Goal: Task Accomplishment & Management: Manage account settings

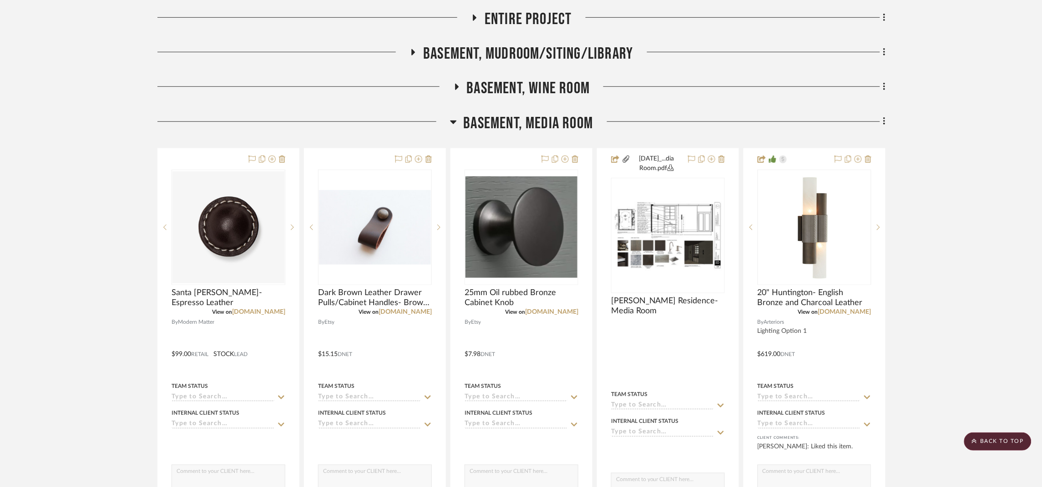
scroll to position [204, 0]
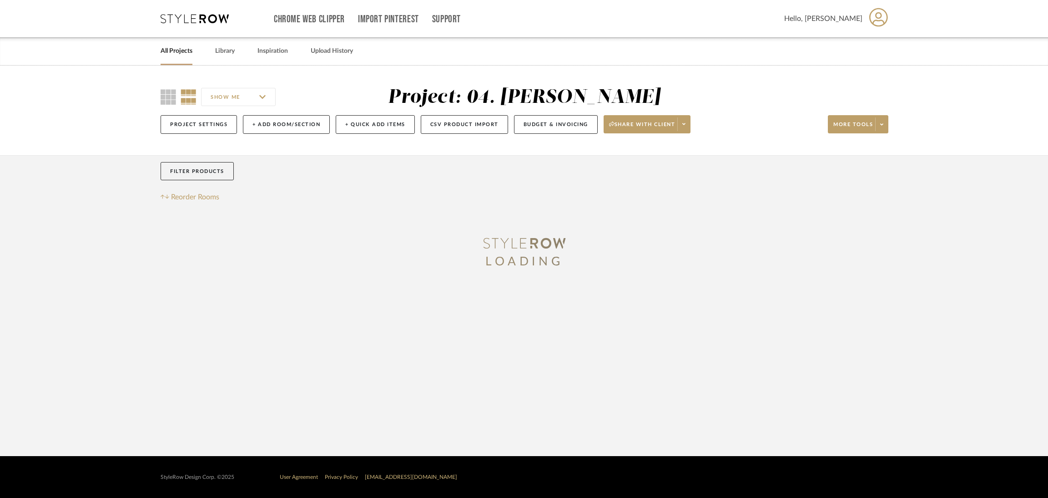
click at [167, 53] on link "All Projects" at bounding box center [177, 51] width 32 height 12
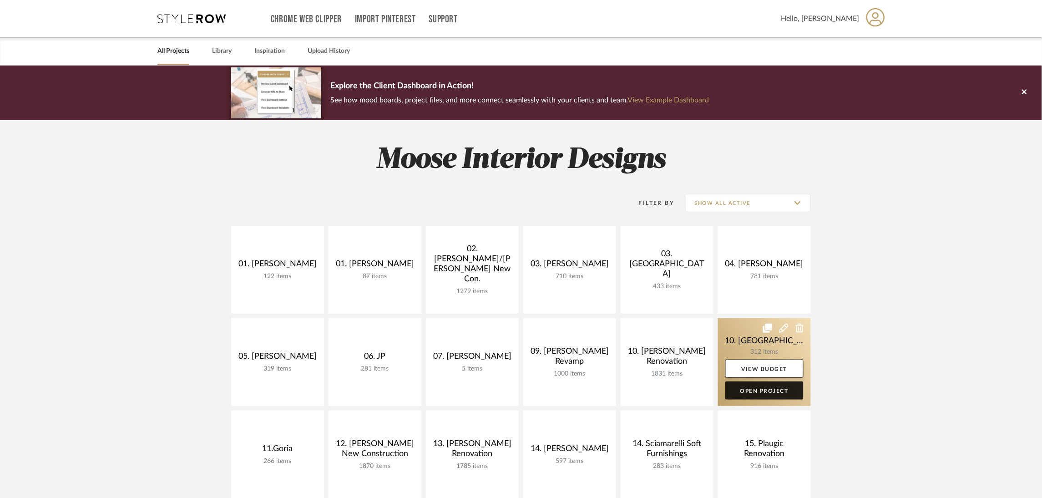
click at [525, 265] on link "Open Project" at bounding box center [764, 390] width 78 height 18
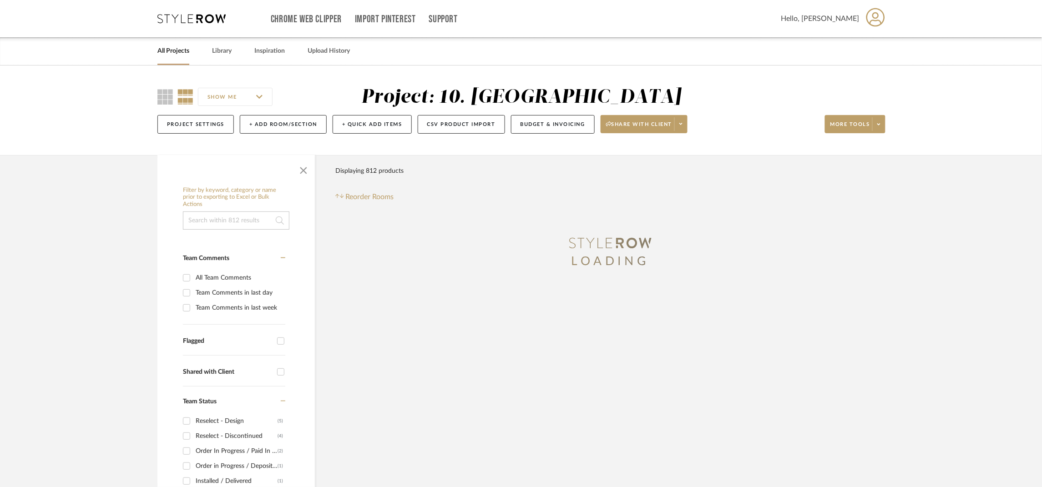
drag, startPoint x: 301, startPoint y: 170, endPoint x: 321, endPoint y: 170, distance: 19.6
click at [301, 170] on span "button" at bounding box center [304, 169] width 22 height 22
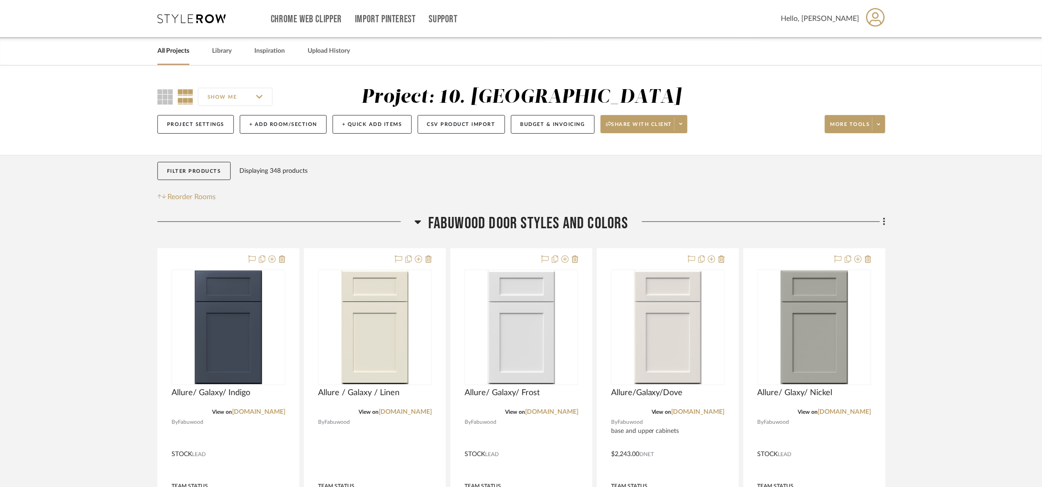
click at [514, 222] on span "FABUWOOD DOOR STYLES AND COLORS" at bounding box center [528, 224] width 200 height 20
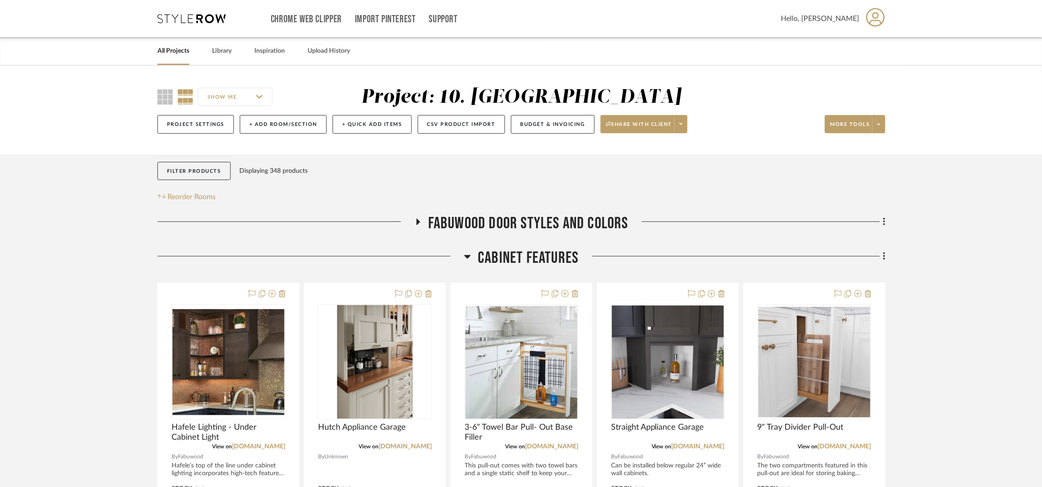
click at [525, 260] on span "Cabinet Features" at bounding box center [528, 258] width 101 height 20
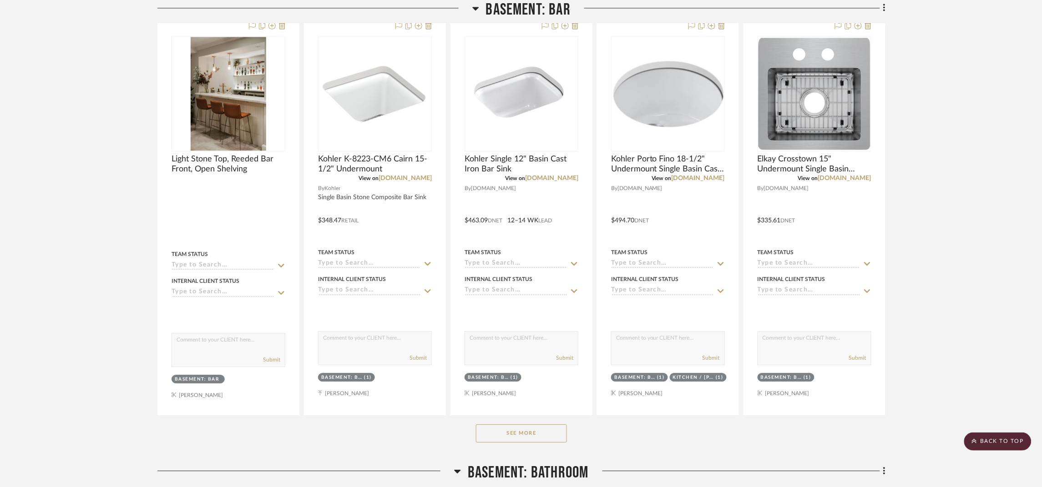
scroll to position [955, 0]
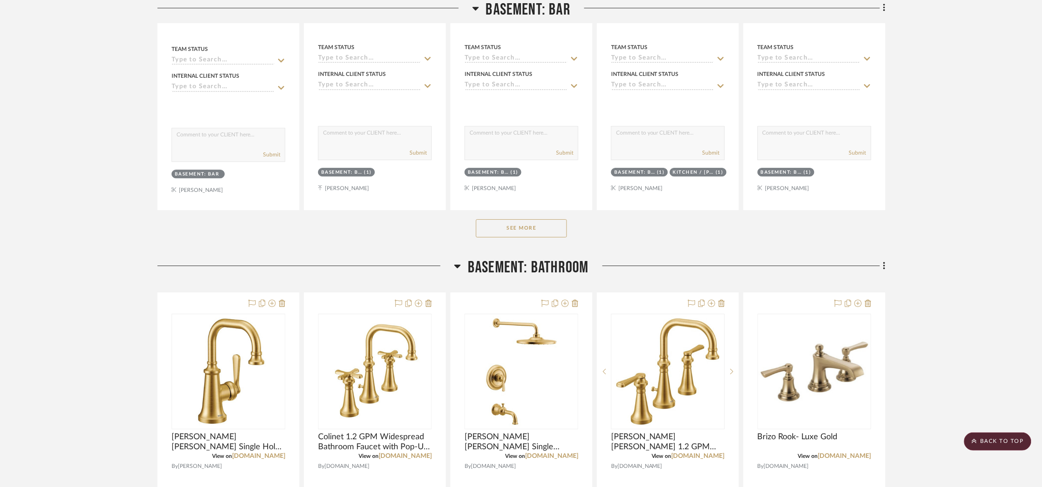
click at [525, 265] on span "Basement: Bathroom" at bounding box center [528, 268] width 121 height 20
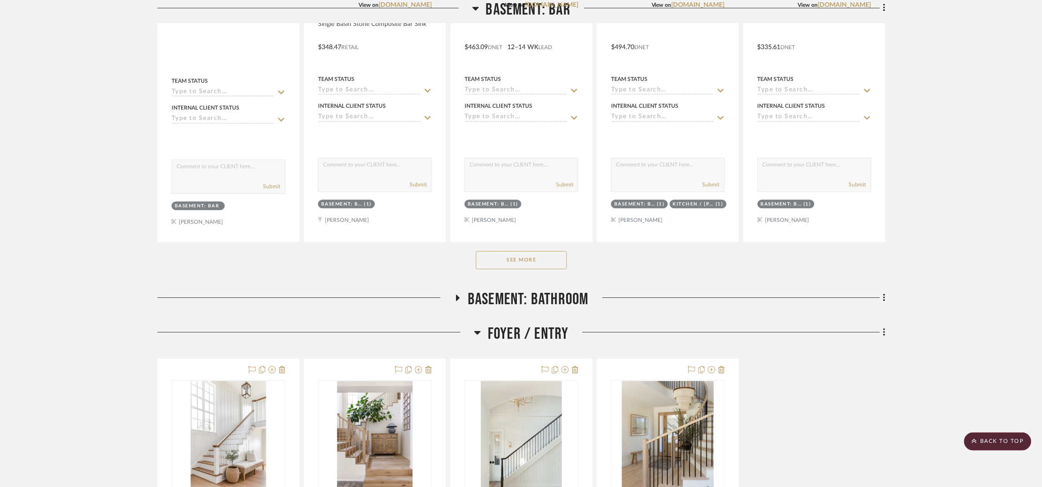
scroll to position [682, 0]
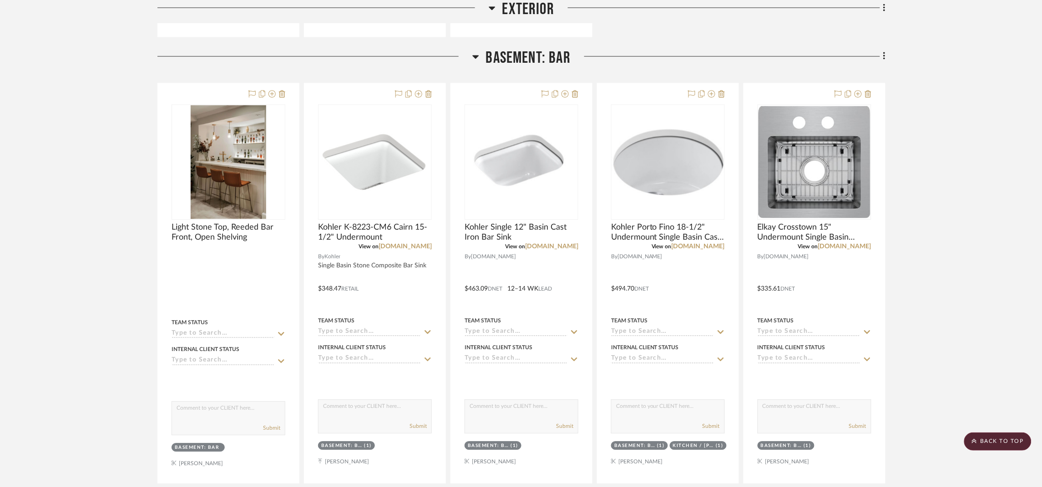
click at [525, 60] on span "Basement: Bar" at bounding box center [528, 58] width 85 height 20
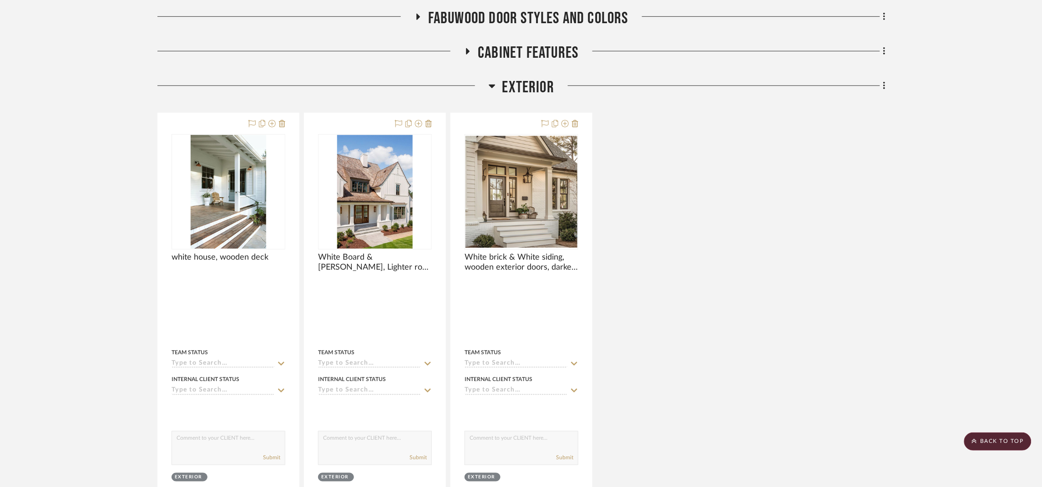
scroll to position [204, 0]
click at [525, 91] on span "Exterior" at bounding box center [528, 89] width 52 height 20
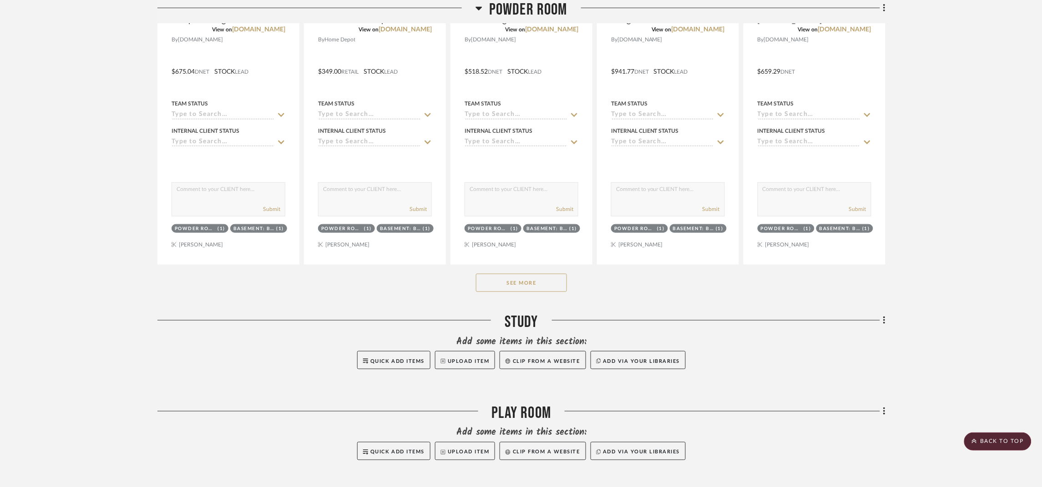
scroll to position [2866, 0]
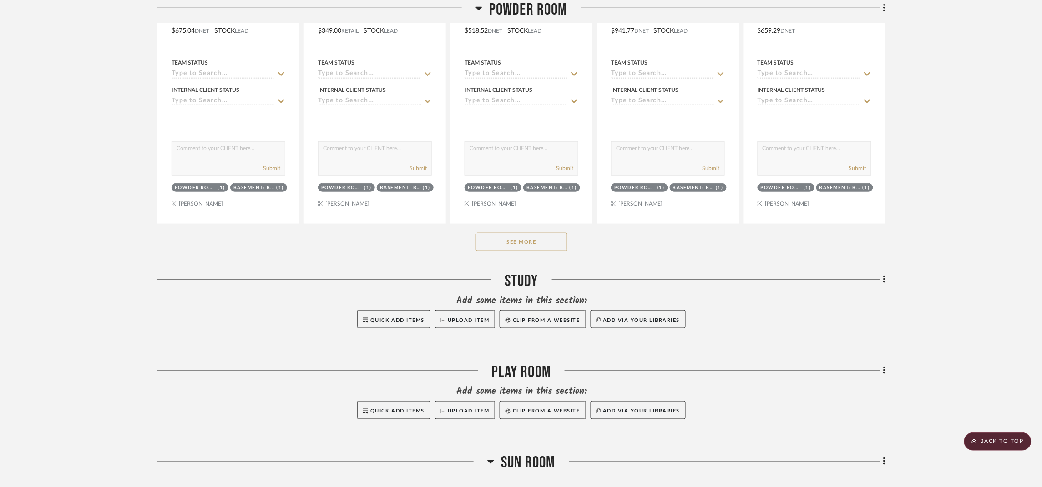
drag, startPoint x: 102, startPoint y: 263, endPoint x: 106, endPoint y: 256, distance: 7.6
click at [102, 263] on project-details-page "SHOW ME Project: 10. Vignola Project Settings + Add Room/Section + Quick Add It…" at bounding box center [521, 3] width 1042 height 5606
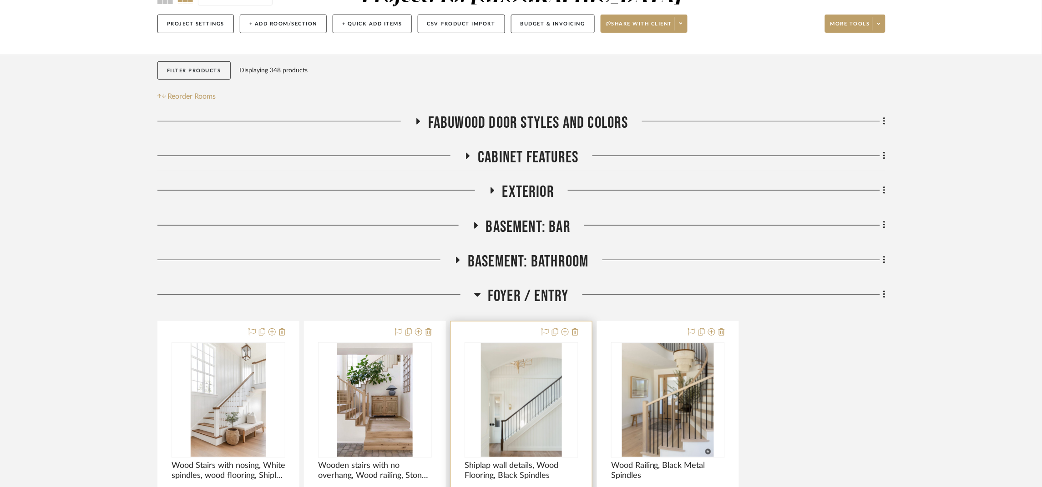
scroll to position [204, 0]
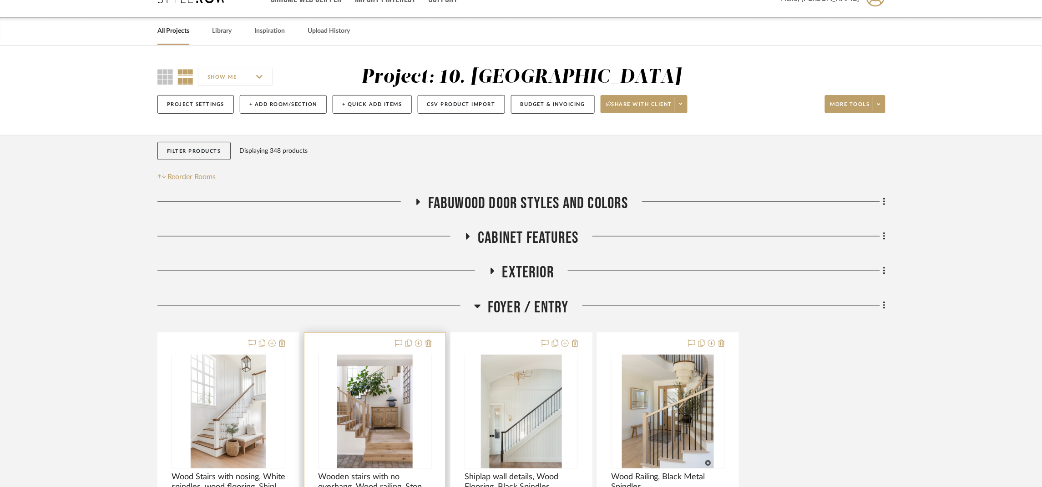
scroll to position [68, 0]
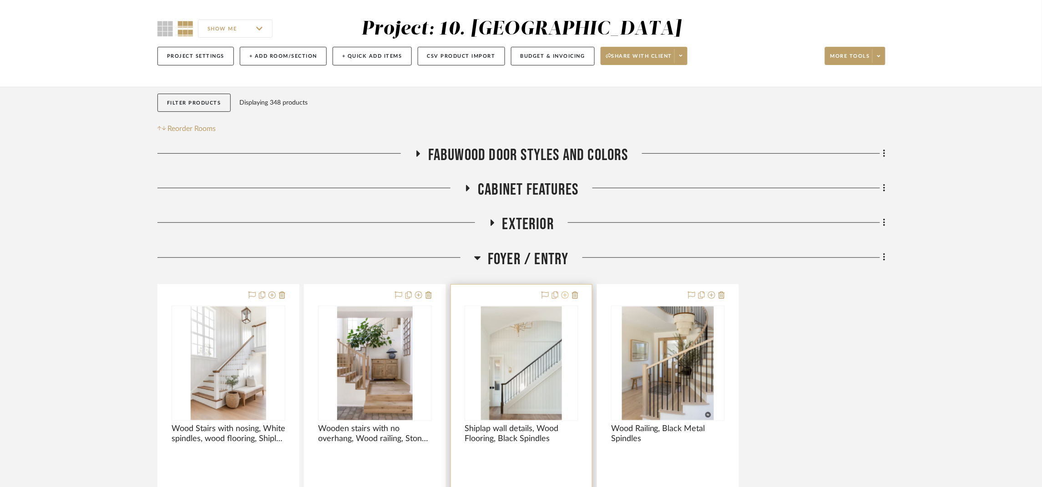
click at [565, 295] on icon at bounding box center [564, 295] width 7 height 7
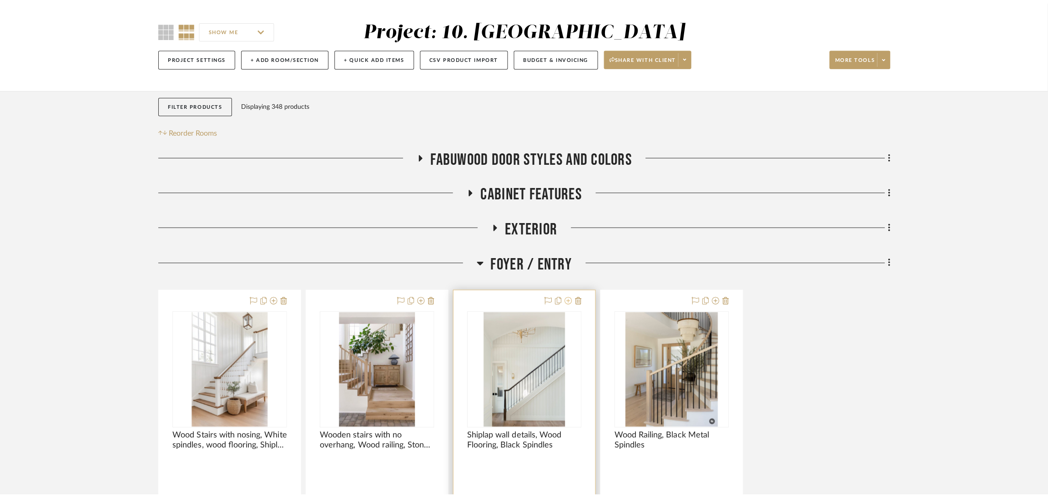
scroll to position [0, 0]
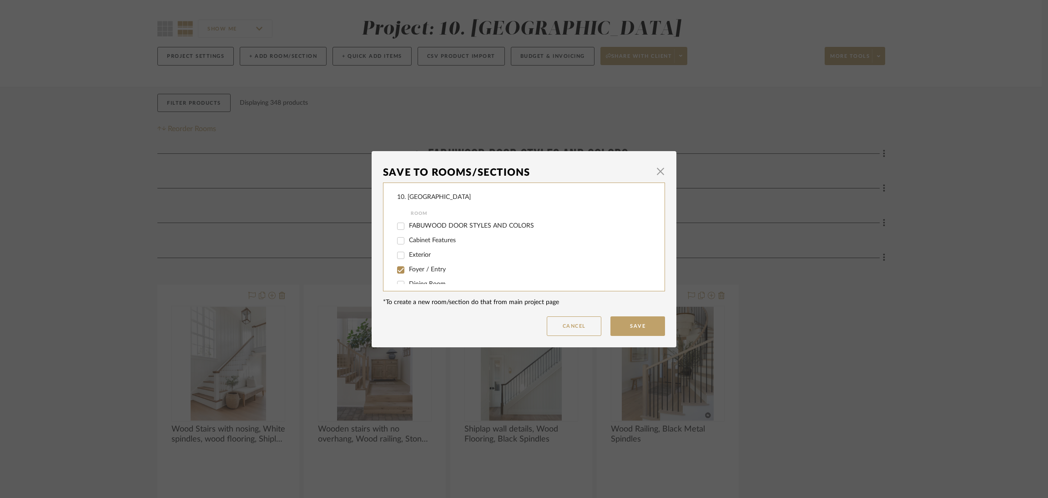
click at [414, 268] on span "Foyer / Entry" at bounding box center [427, 269] width 37 height 6
click at [408, 268] on input "Foyer / Entry" at bounding box center [401, 270] width 15 height 15
checkbox input "false"
click at [433, 232] on span "Considering" at bounding box center [425, 230] width 33 height 6
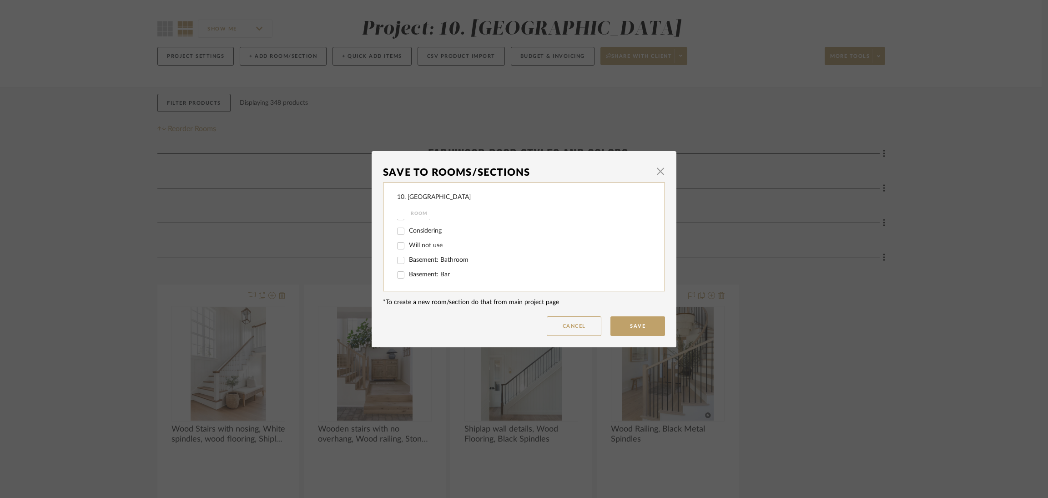
click at [408, 232] on input "Considering" at bounding box center [401, 231] width 15 height 15
checkbox input "true"
click at [620, 324] on button "Save" at bounding box center [638, 326] width 55 height 20
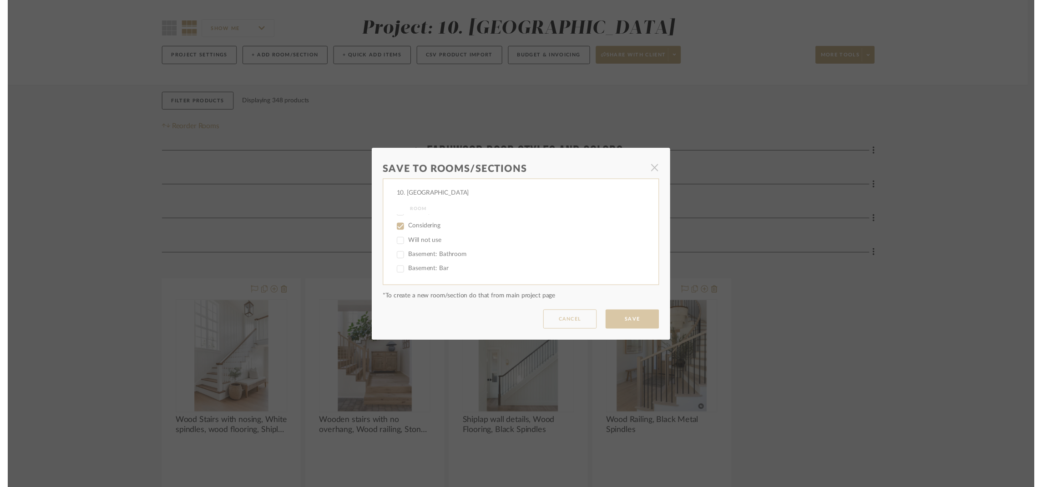
scroll to position [67, 0]
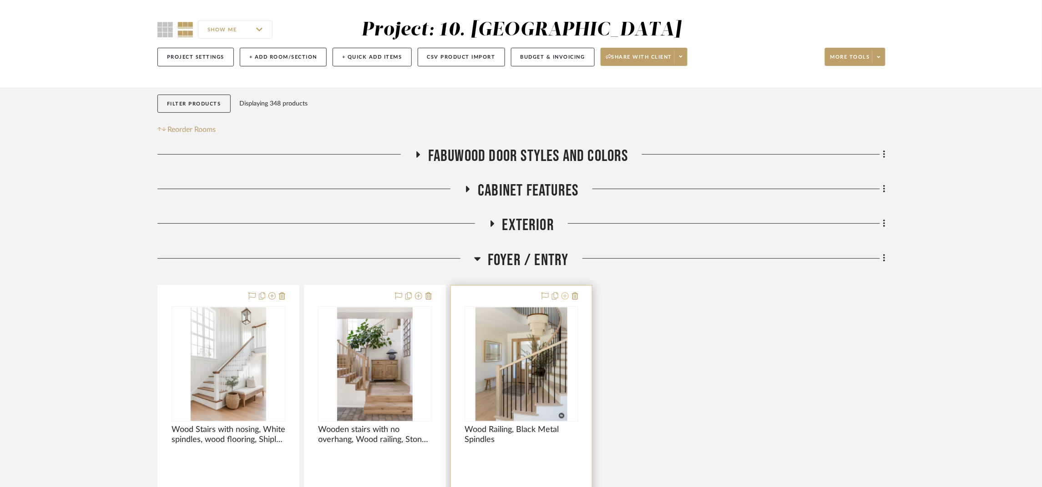
click at [565, 294] on icon at bounding box center [564, 296] width 7 height 7
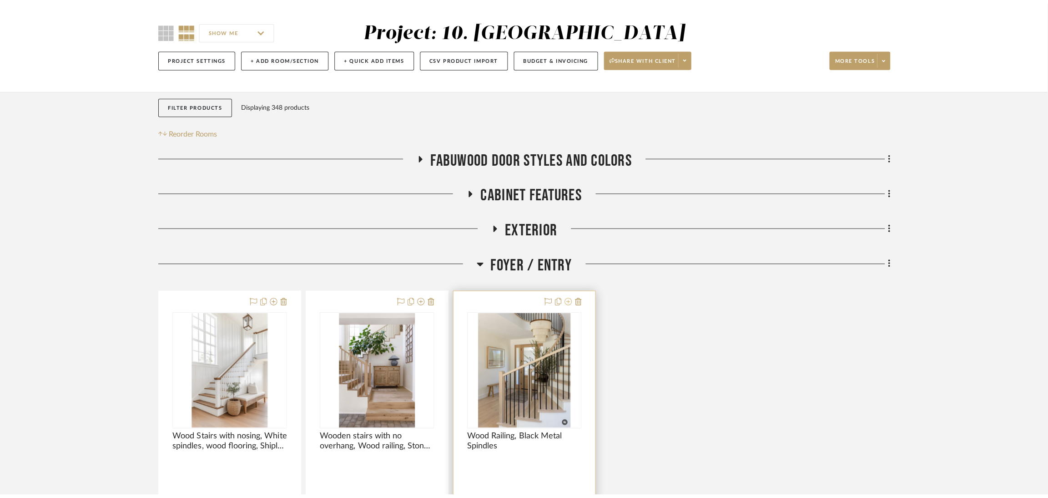
scroll to position [0, 0]
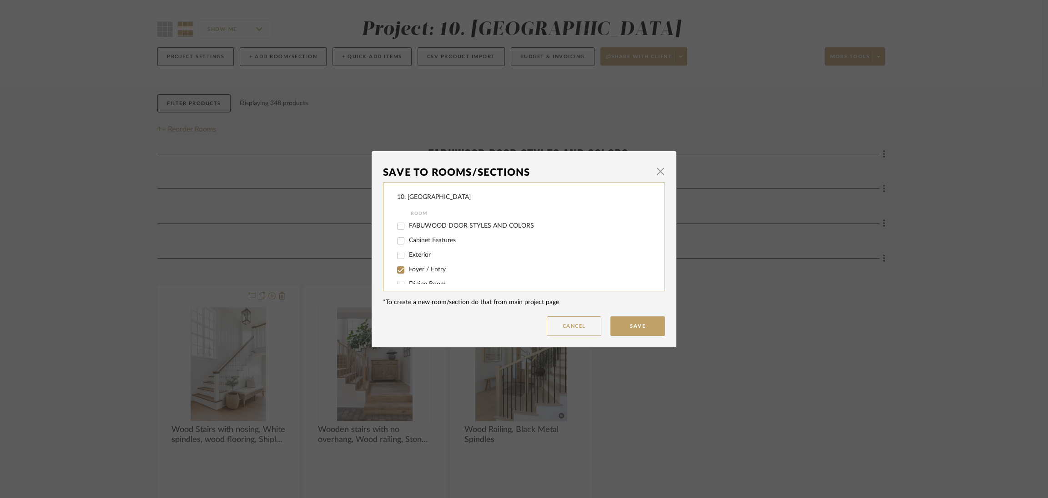
click at [425, 268] on span "Foyer / Entry" at bounding box center [427, 269] width 37 height 6
click at [408, 268] on input "Foyer / Entry" at bounding box center [401, 270] width 15 height 15
checkbox input "false"
click at [561, 321] on button "Cancel" at bounding box center [574, 326] width 55 height 20
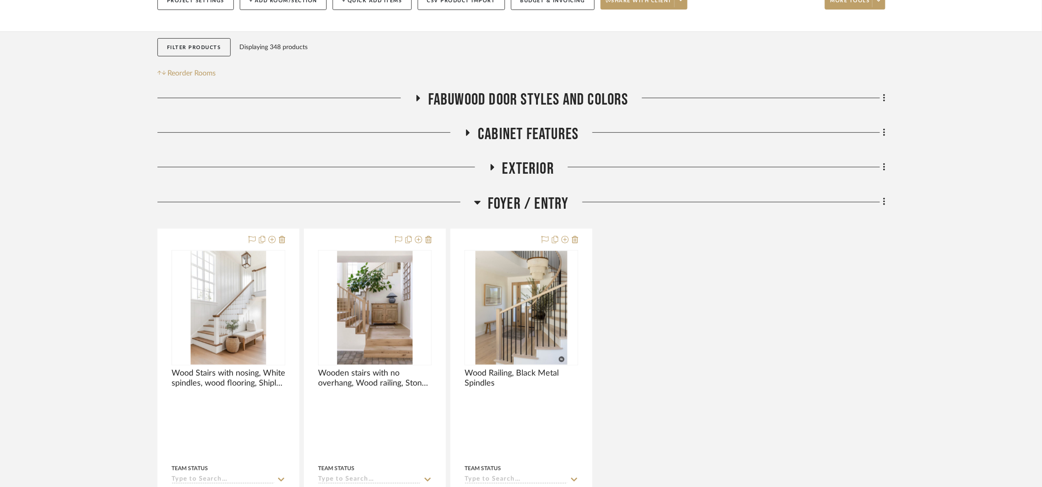
scroll to position [135, 0]
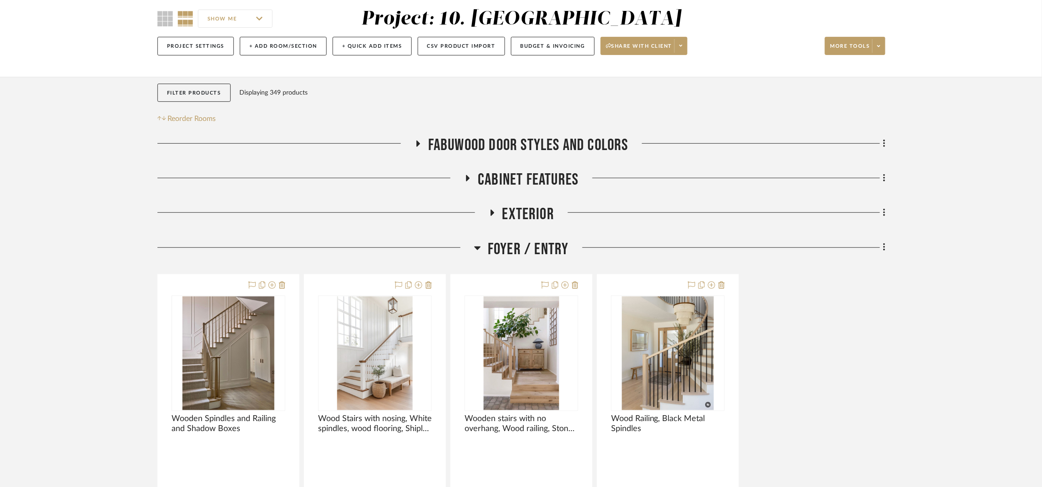
scroll to position [136, 0]
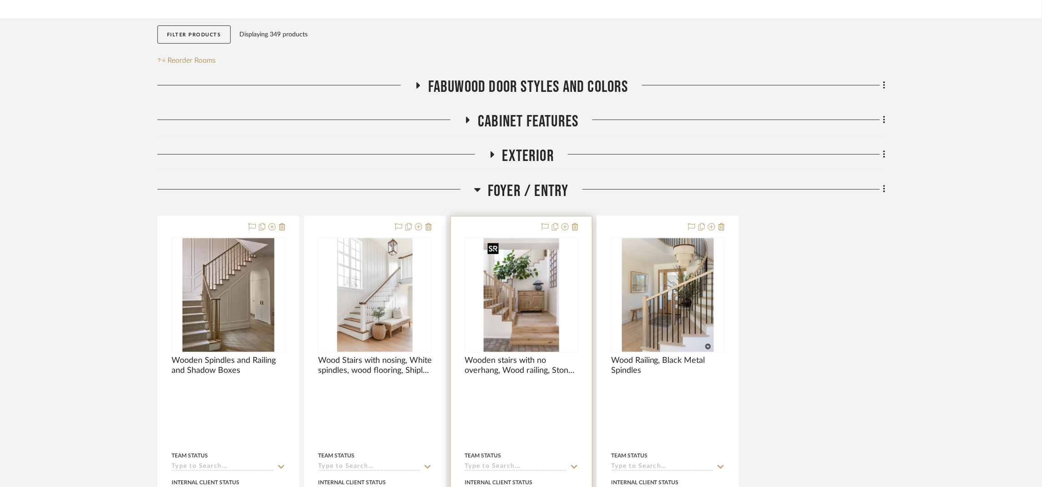
click at [0, 0] on img at bounding box center [0, 0] width 0 height 0
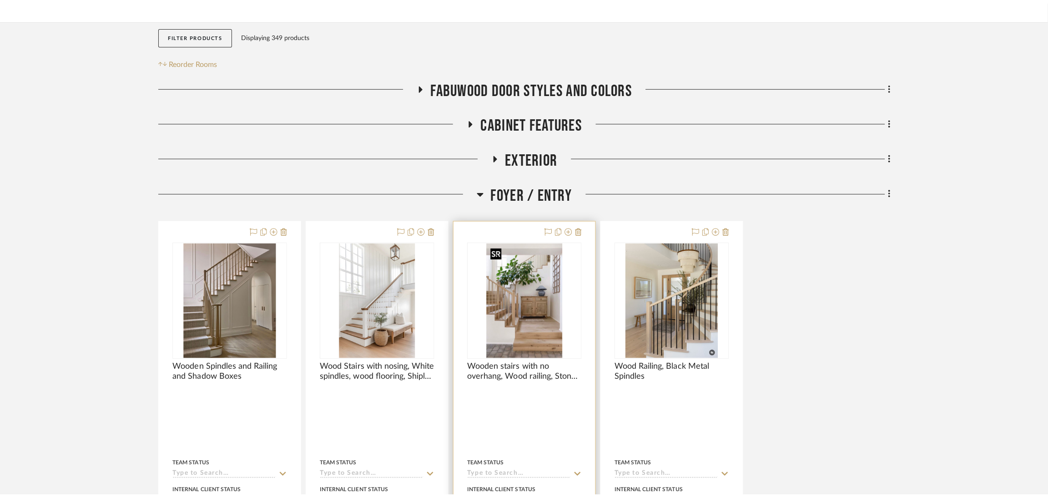
scroll to position [0, 0]
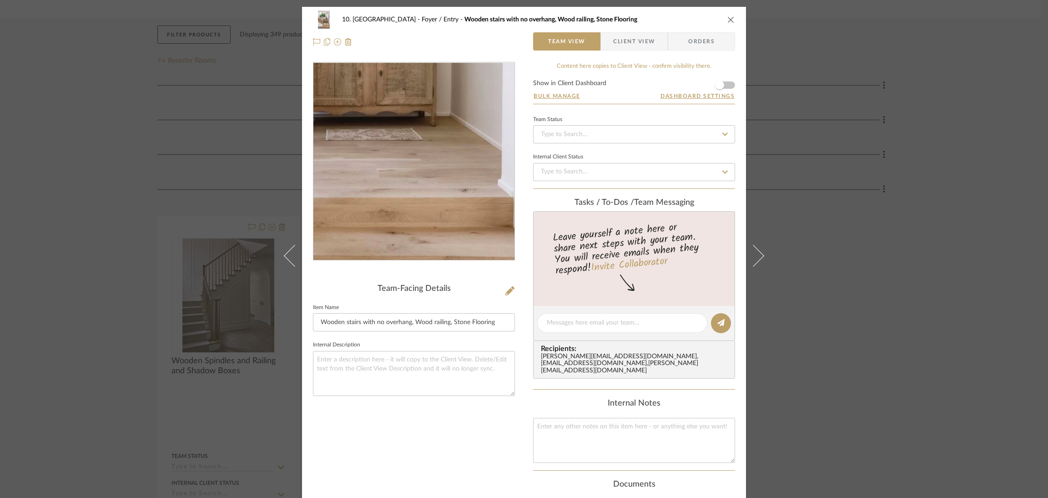
click at [469, 204] on img "0" at bounding box center [413, 161] width 131 height 197
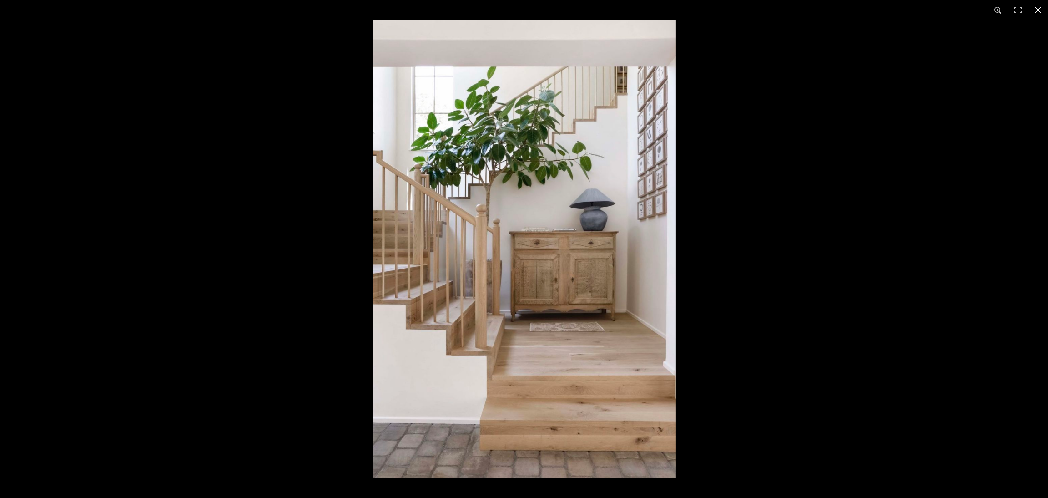
click at [905, 243] on div at bounding box center [897, 269] width 1048 height 498
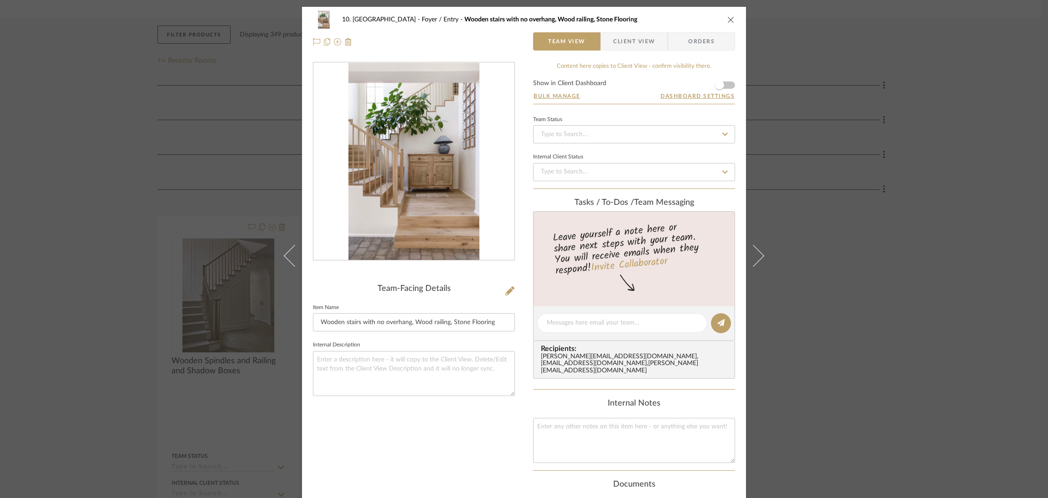
click at [924, 255] on div "10. Vignola Foyer / Entry Wooden stairs with no overhang, Wood railing, Stone F…" at bounding box center [524, 249] width 1048 height 498
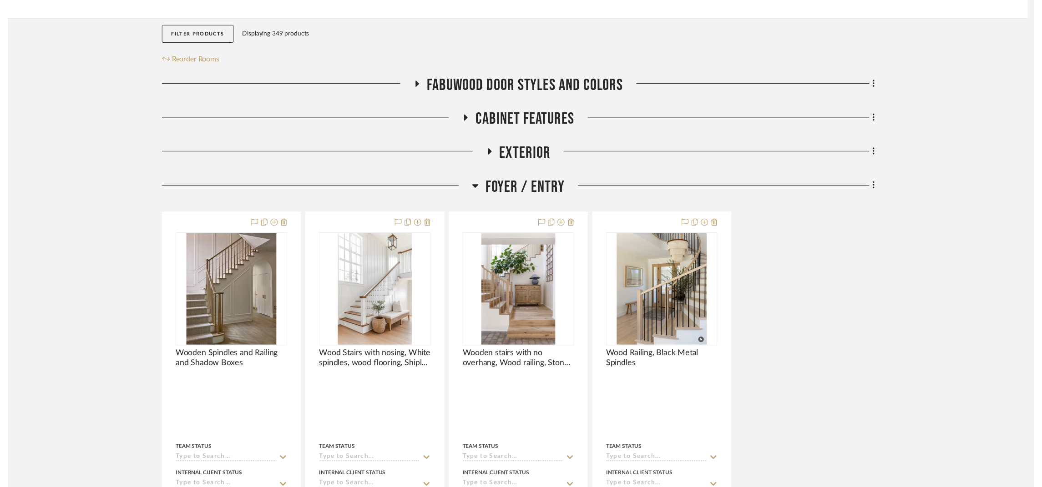
scroll to position [136, 0]
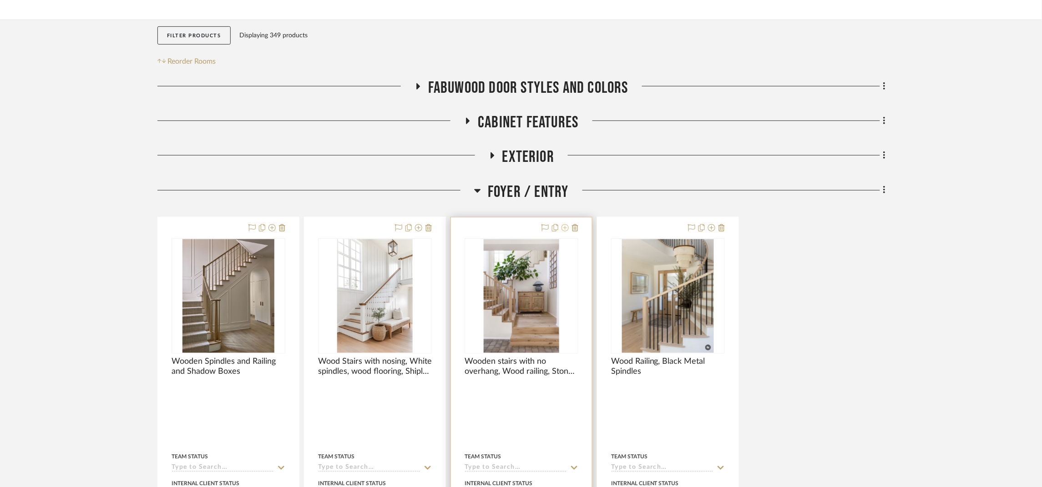
click at [565, 228] on icon at bounding box center [564, 227] width 7 height 7
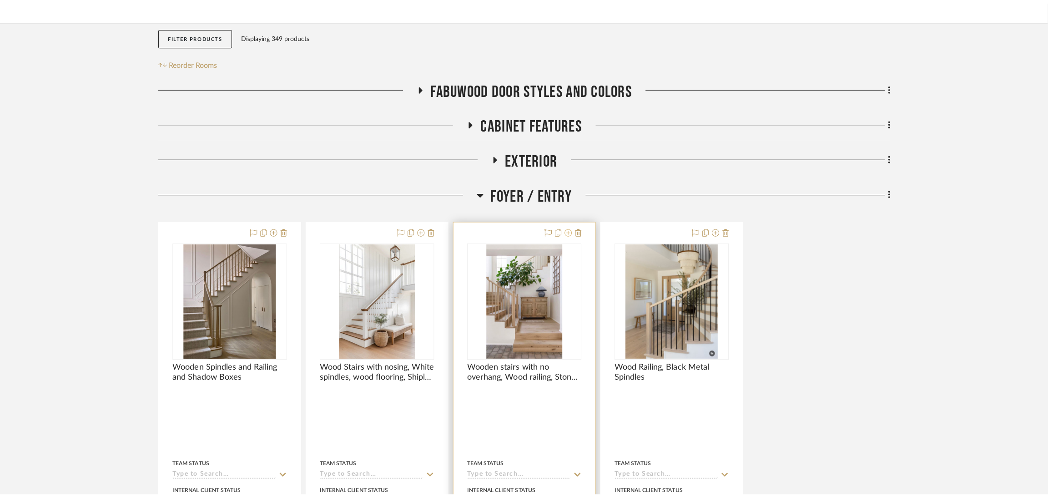
scroll to position [0, 0]
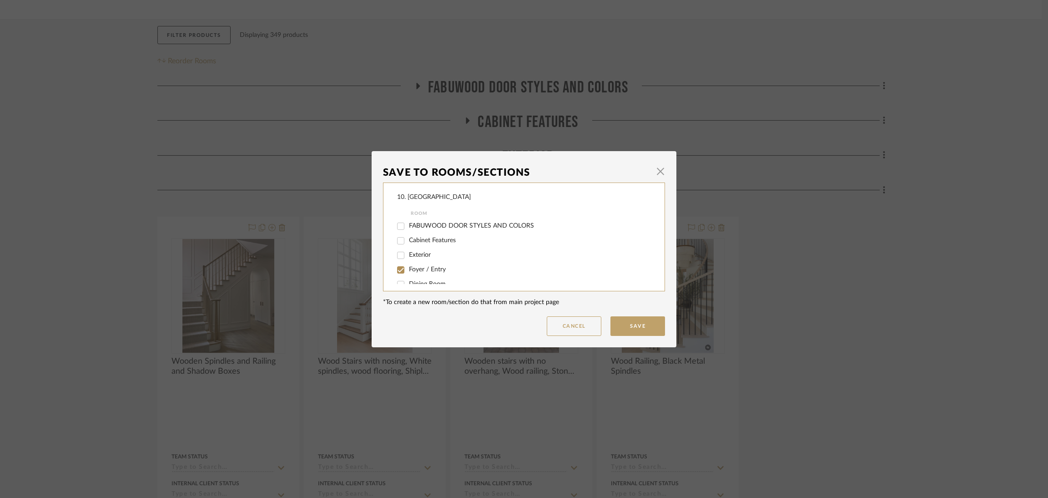
click at [409, 268] on span "Foyer / Entry" at bounding box center [427, 269] width 37 height 6
click at [406, 268] on input "Foyer / Entry" at bounding box center [401, 270] width 15 height 15
checkbox input "false"
click at [425, 242] on span "Will not use" at bounding box center [426, 245] width 34 height 6
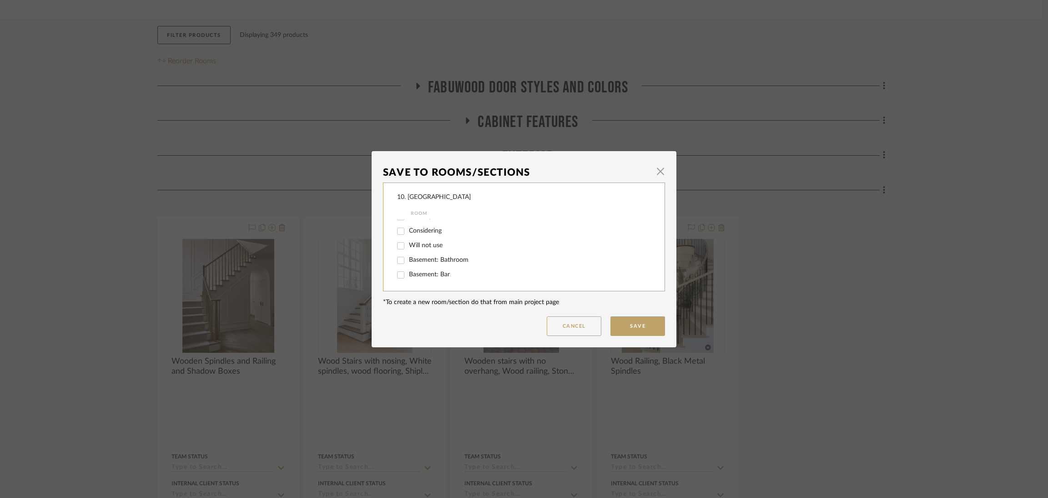
click at [408, 241] on input "Will not use" at bounding box center [401, 245] width 15 height 15
checkbox input "true"
click at [648, 323] on button "Save" at bounding box center [638, 326] width 55 height 20
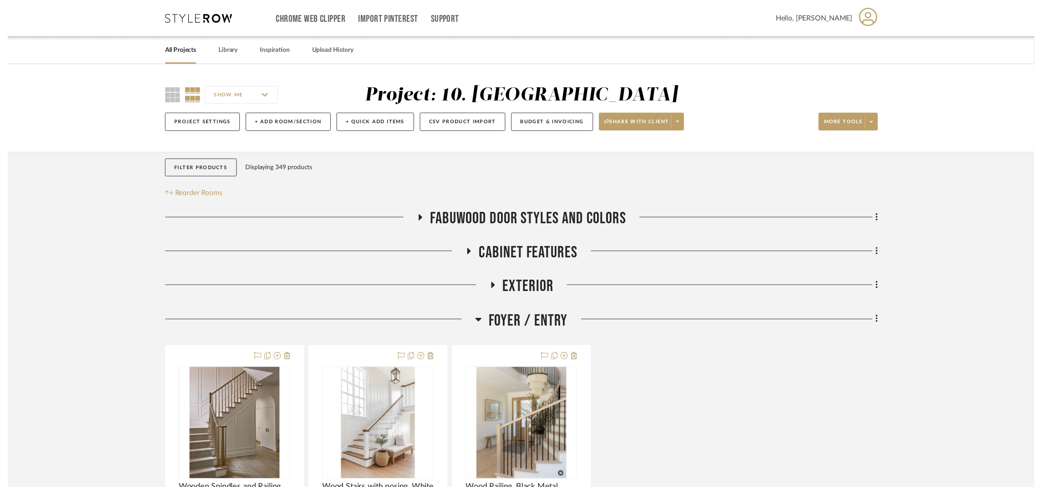
scroll to position [136, 0]
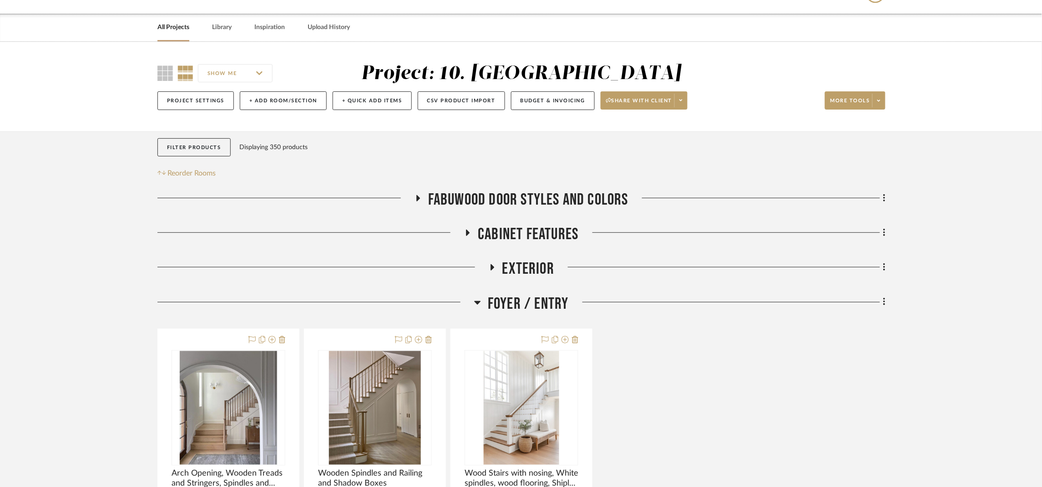
scroll to position [136, 0]
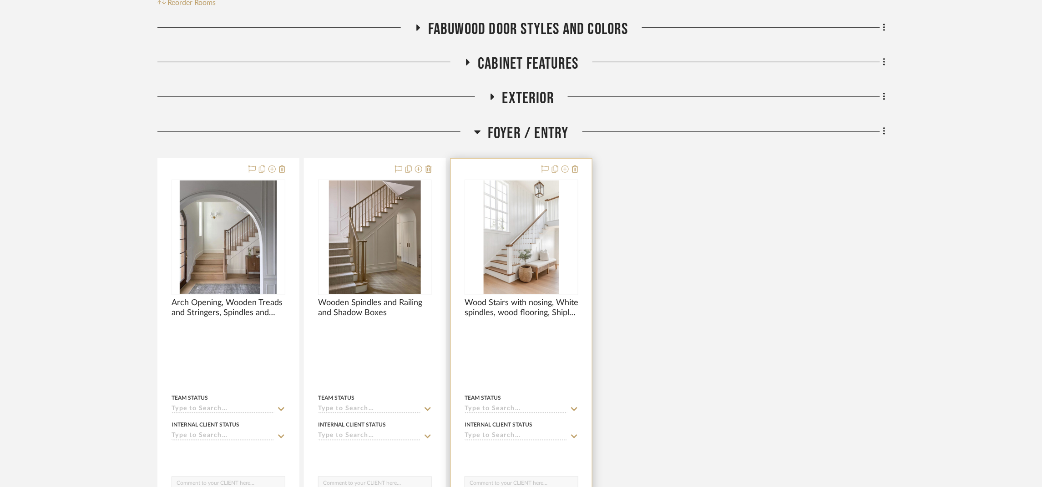
scroll to position [204, 0]
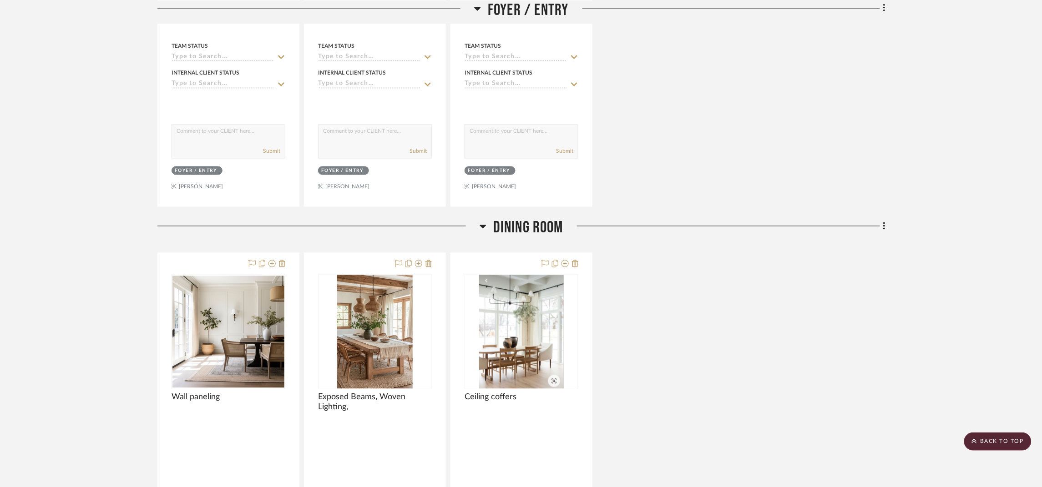
scroll to position [614, 0]
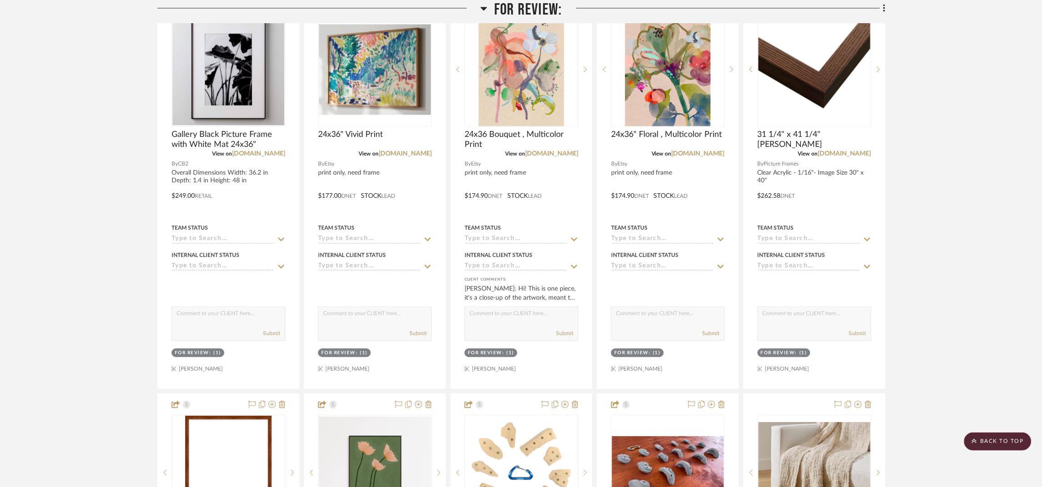
scroll to position [477, 0]
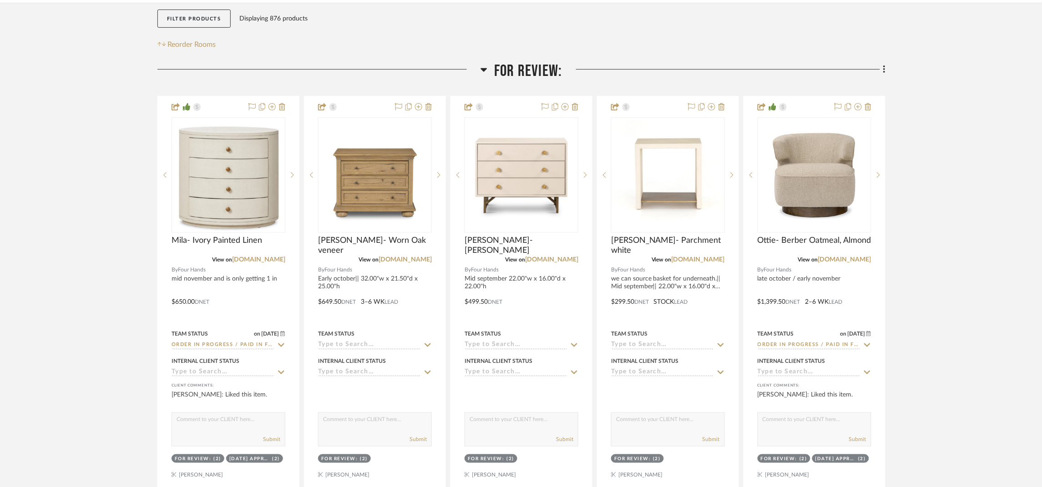
scroll to position [273, 0]
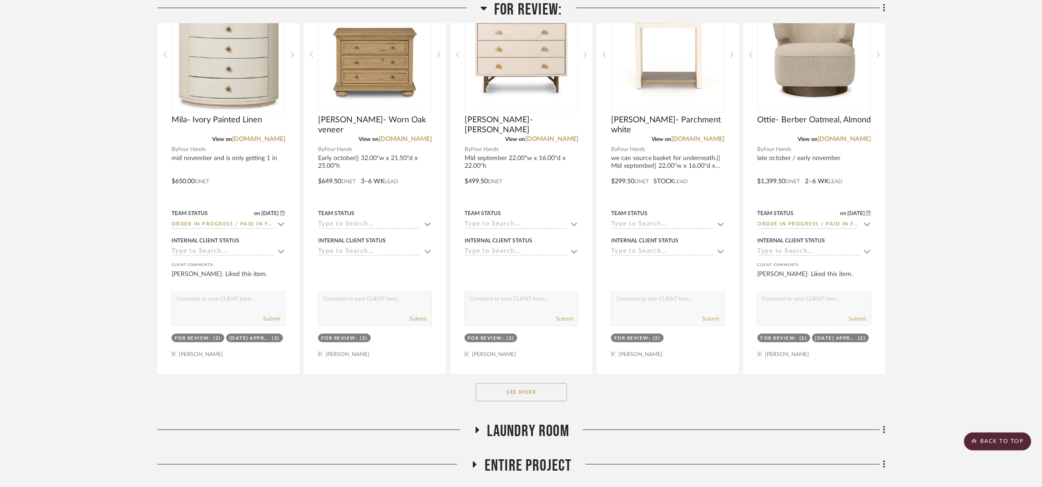
click at [544, 394] on button "See More" at bounding box center [521, 393] width 91 height 18
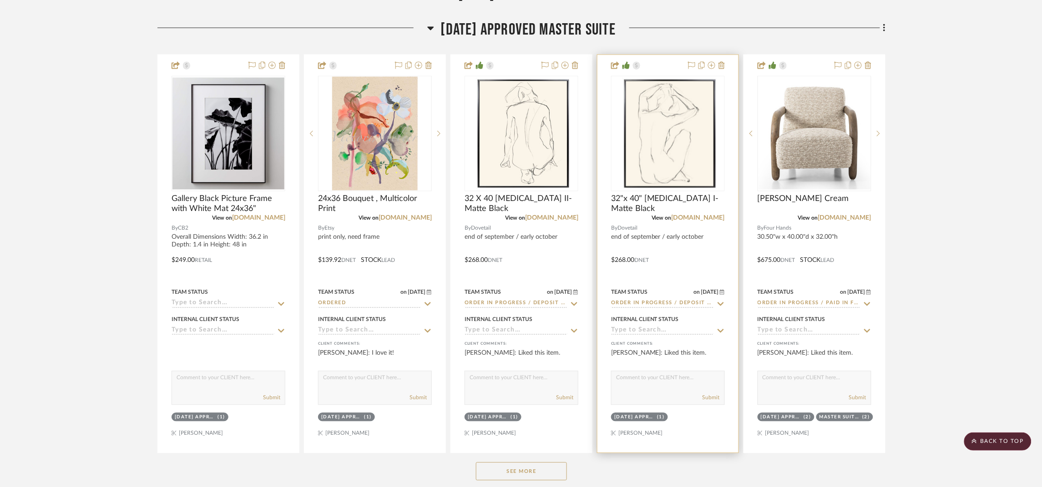
scroll to position [1911, 0]
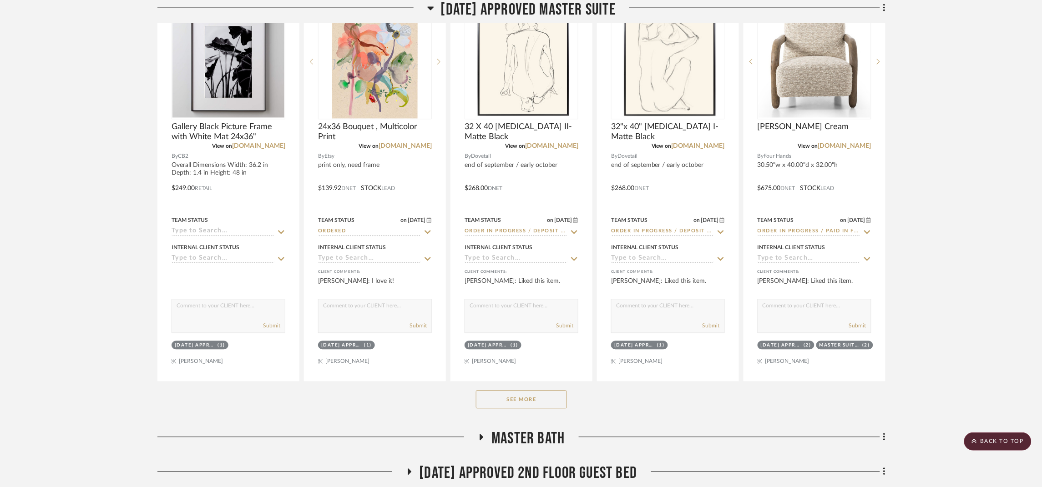
click at [553, 405] on button "See More" at bounding box center [521, 400] width 91 height 18
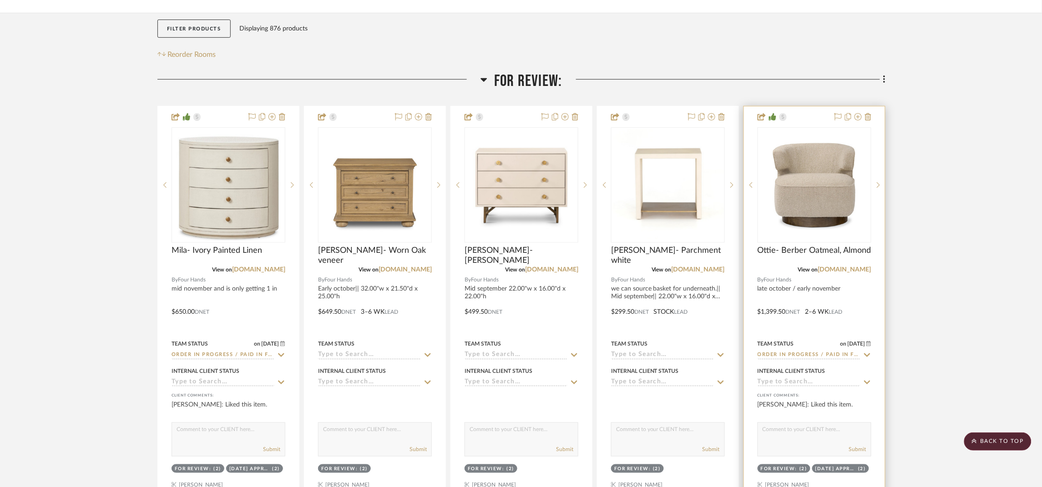
scroll to position [136, 0]
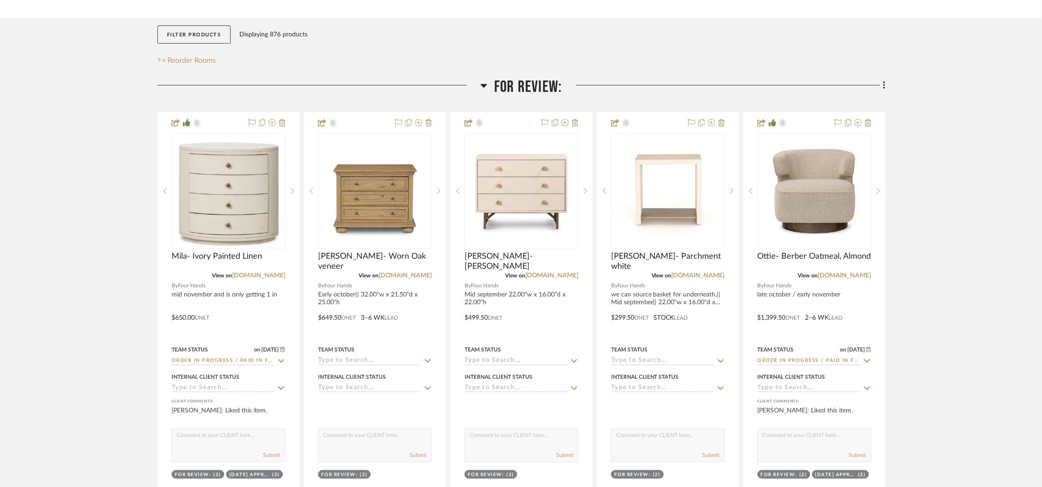
click at [538, 81] on span "For Review:" at bounding box center [528, 87] width 68 height 20
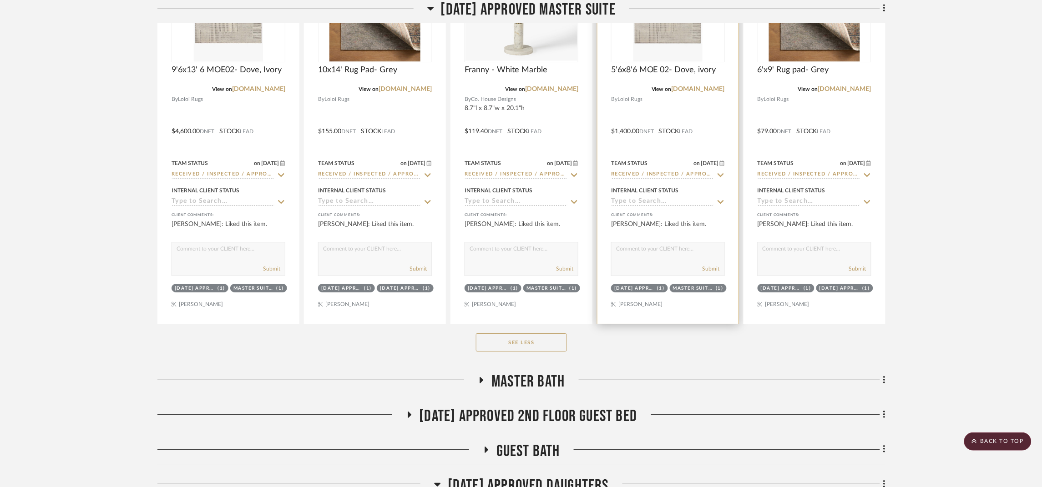
scroll to position [2661, 0]
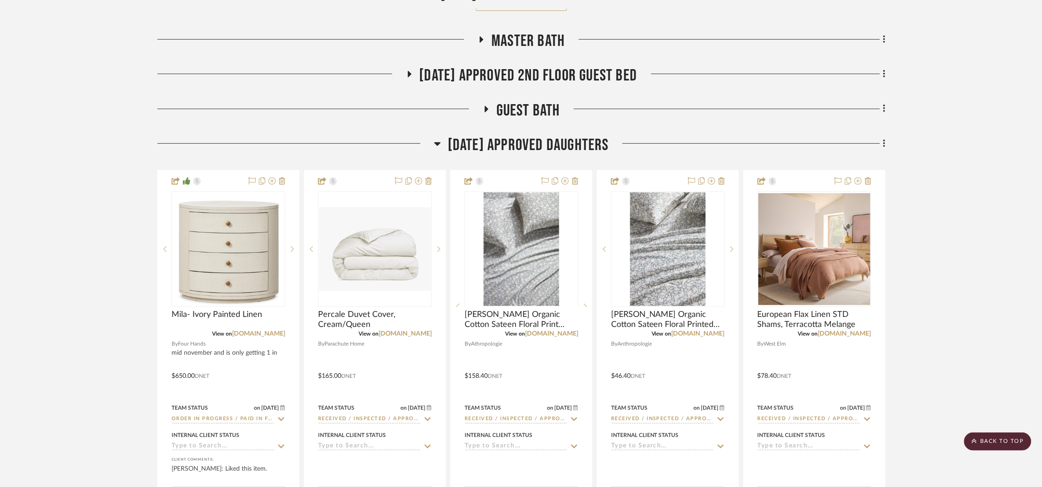
click at [510, 39] on span "Master bath" at bounding box center [527, 41] width 73 height 20
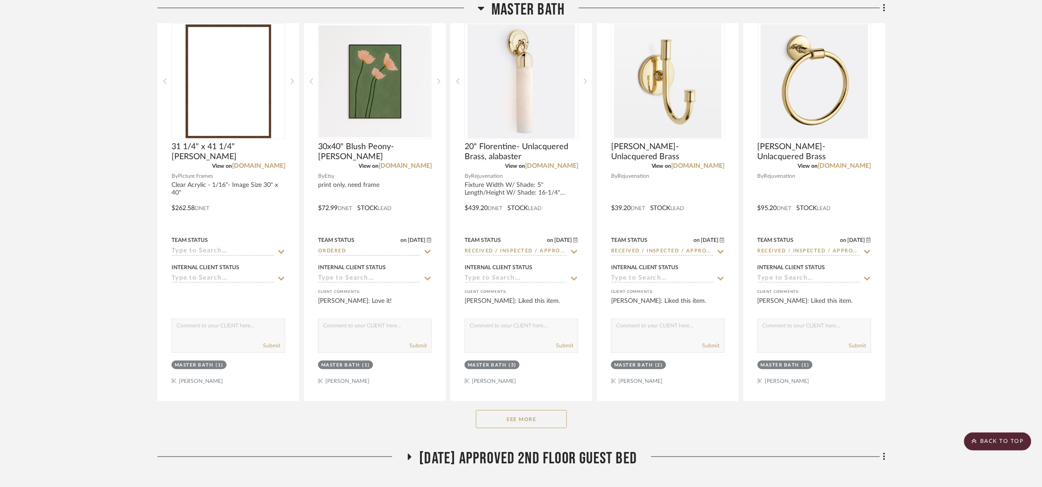
scroll to position [2797, 0]
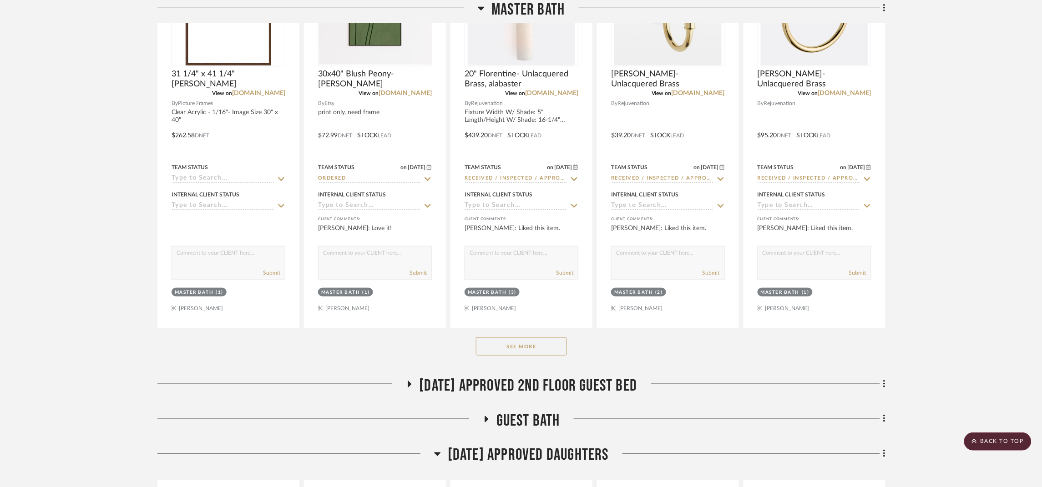
click at [534, 347] on button "See More" at bounding box center [521, 347] width 91 height 18
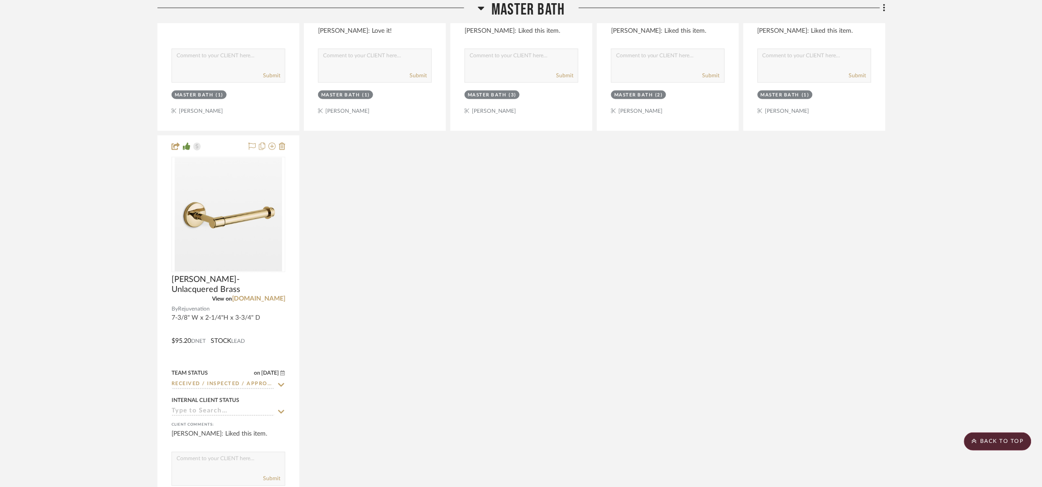
scroll to position [3002, 0]
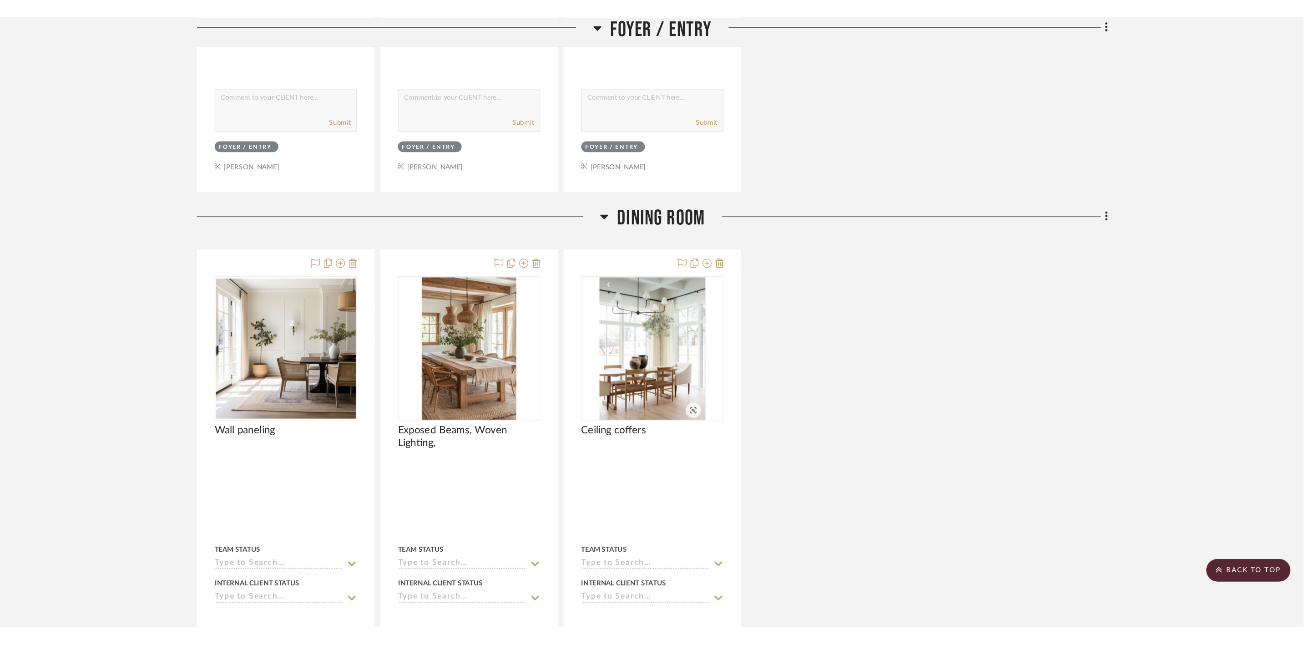
scroll to position [614, 0]
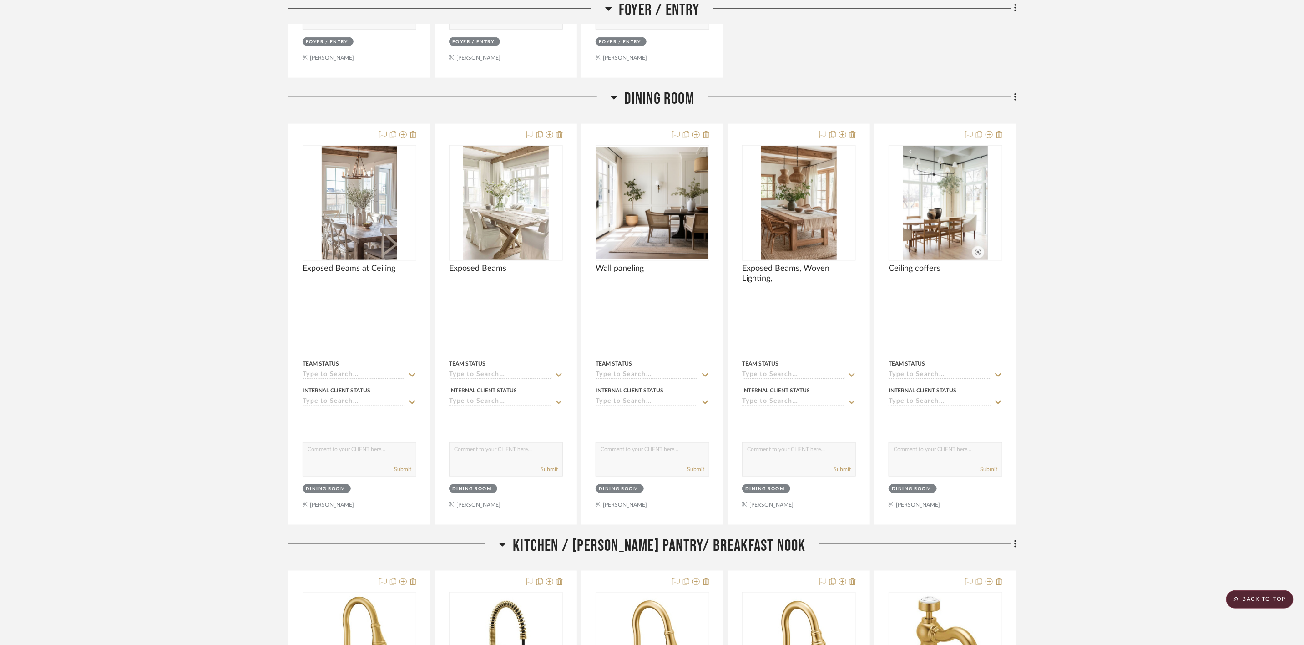
scroll to position [682, 0]
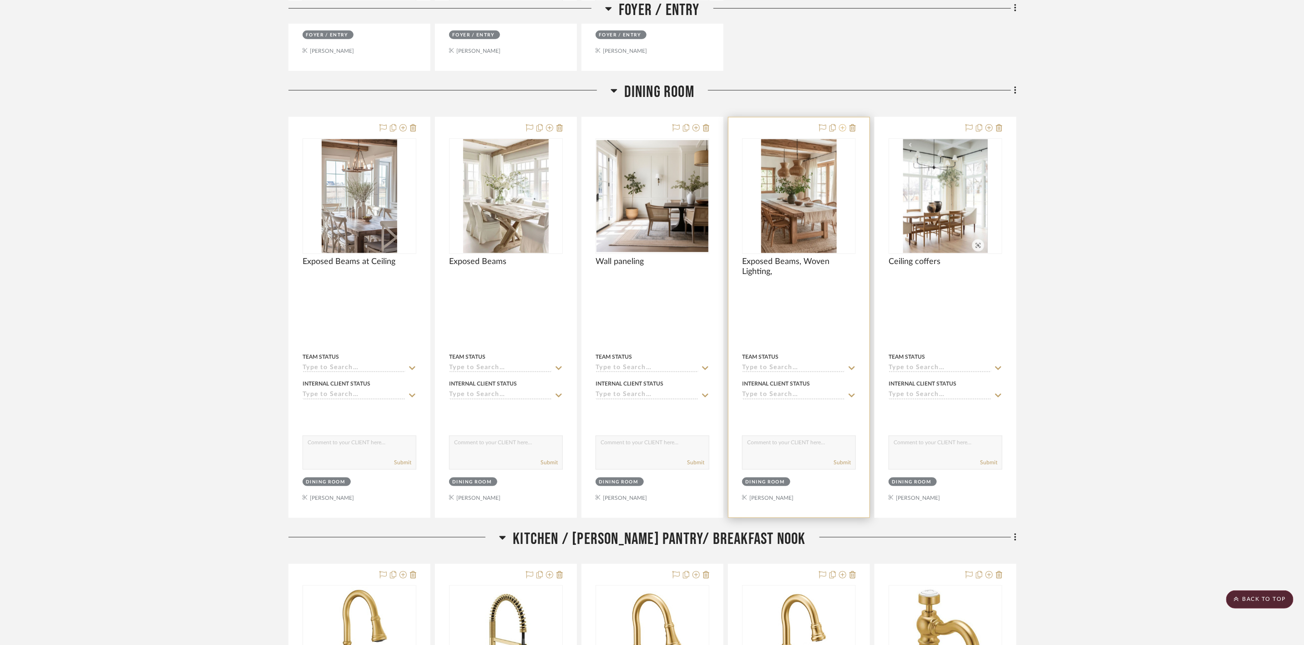
click at [843, 126] on icon at bounding box center [842, 127] width 7 height 7
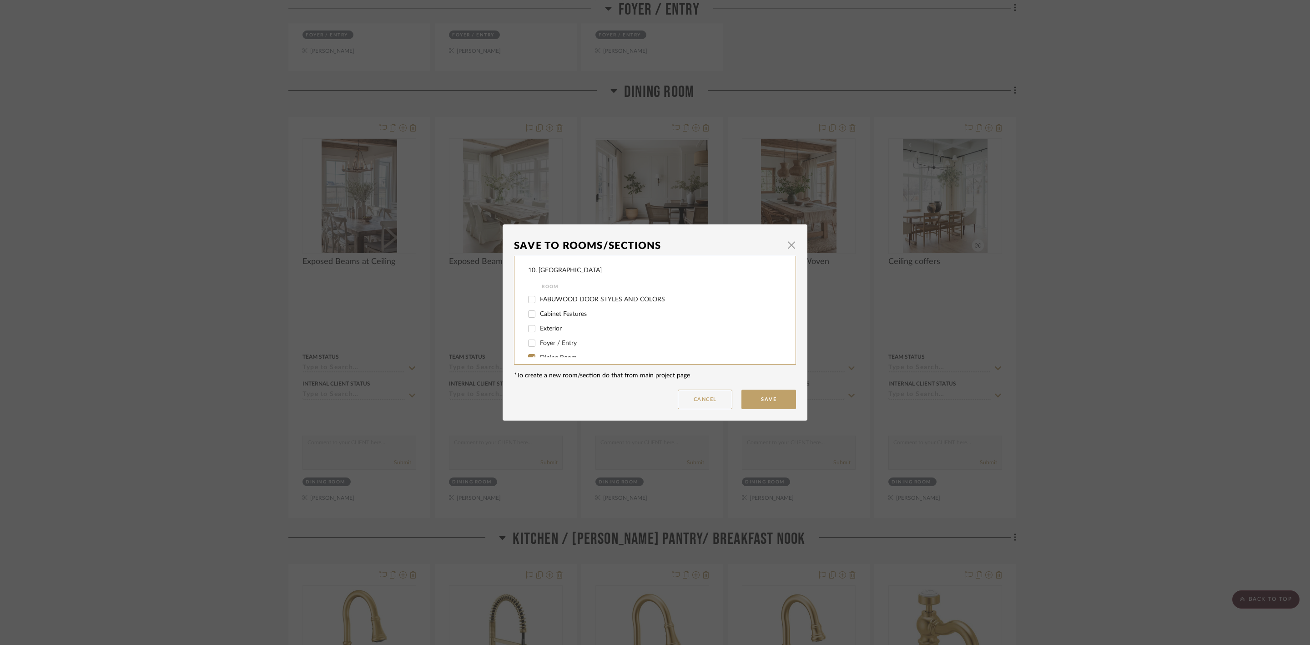
click at [559, 354] on label "Dining Room" at bounding box center [655, 358] width 230 height 8
click at [539, 353] on input "Dining Room" at bounding box center [532, 357] width 15 height 15
checkbox input "false"
click at [556, 307] on label "Considering" at bounding box center [655, 304] width 230 height 8
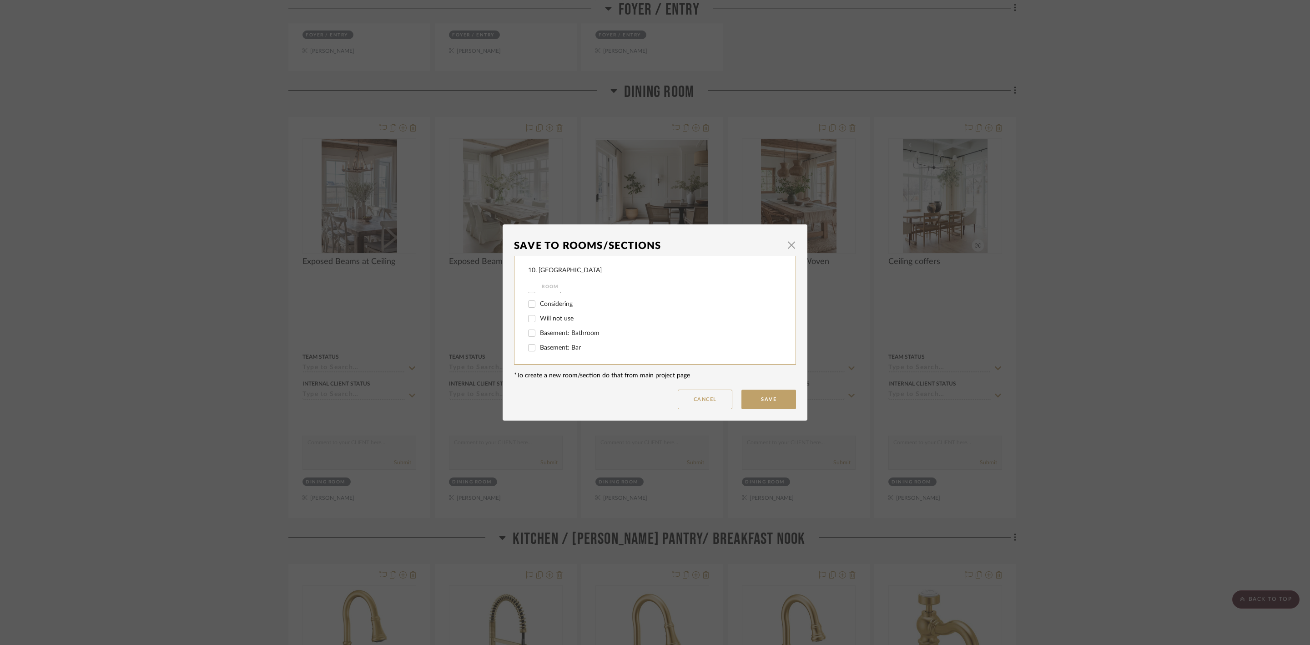
click at [539, 307] on input "Considering" at bounding box center [532, 304] width 15 height 15
checkbox input "true"
click at [752, 397] on button "Save" at bounding box center [769, 399] width 55 height 20
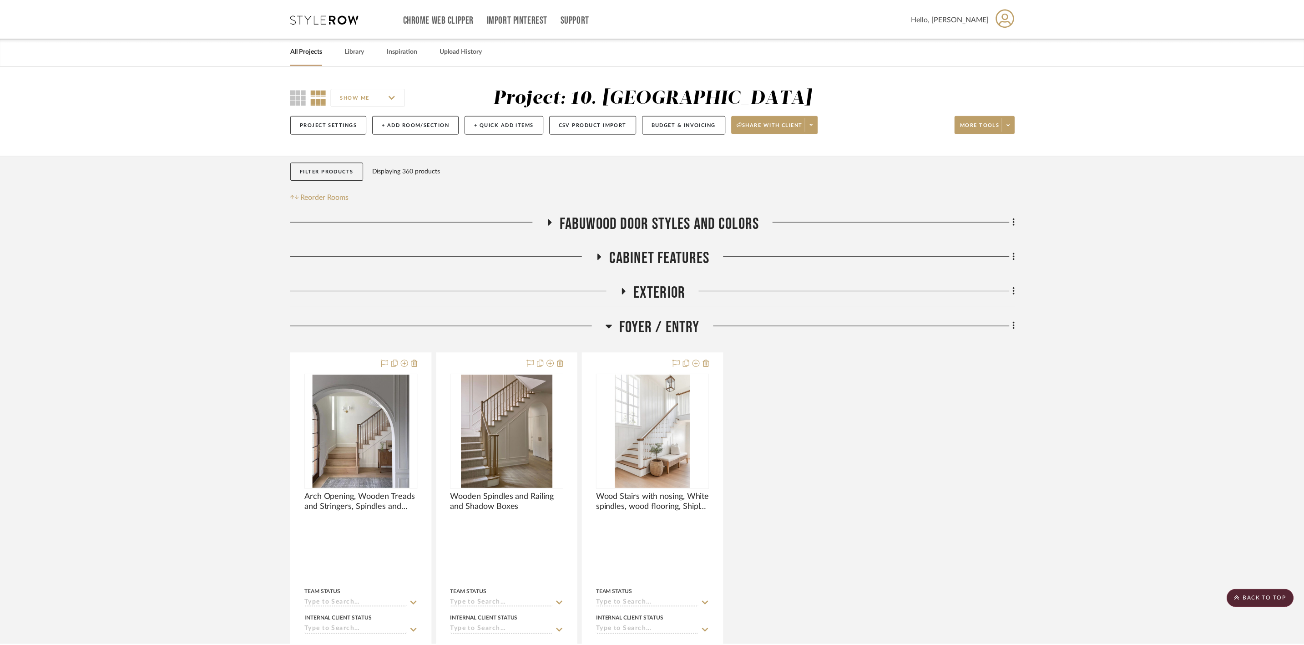
scroll to position [682, 0]
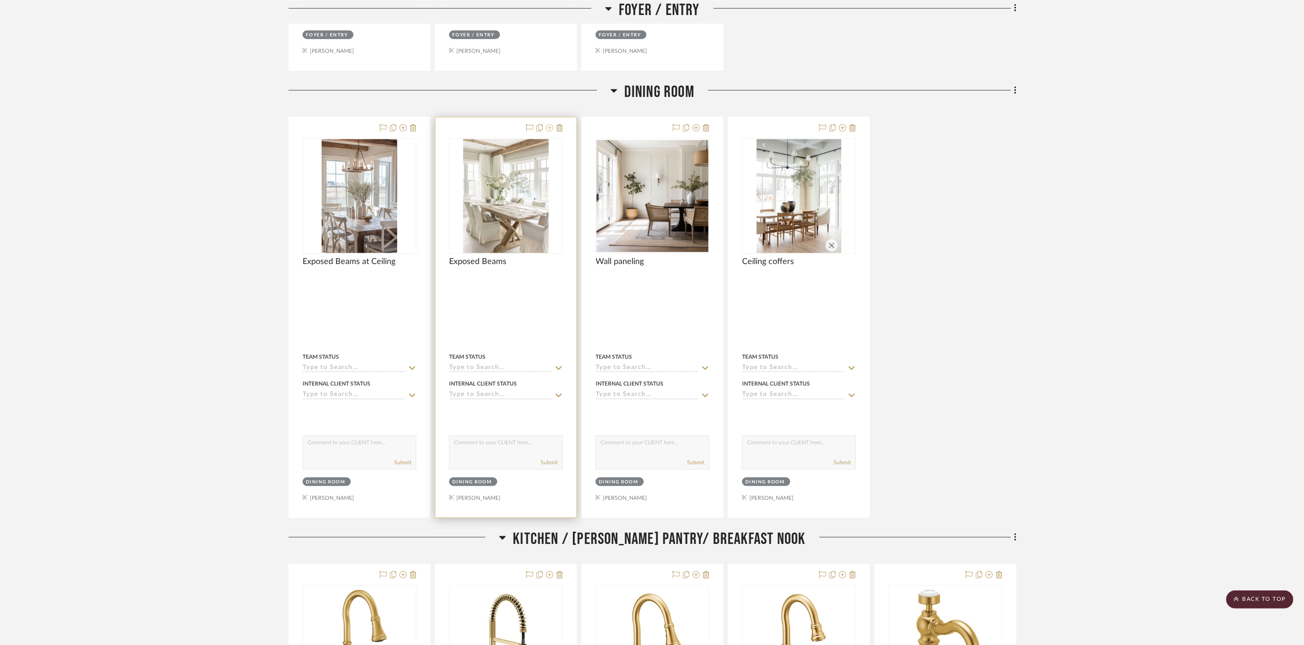
click at [550, 128] on icon at bounding box center [549, 127] width 7 height 7
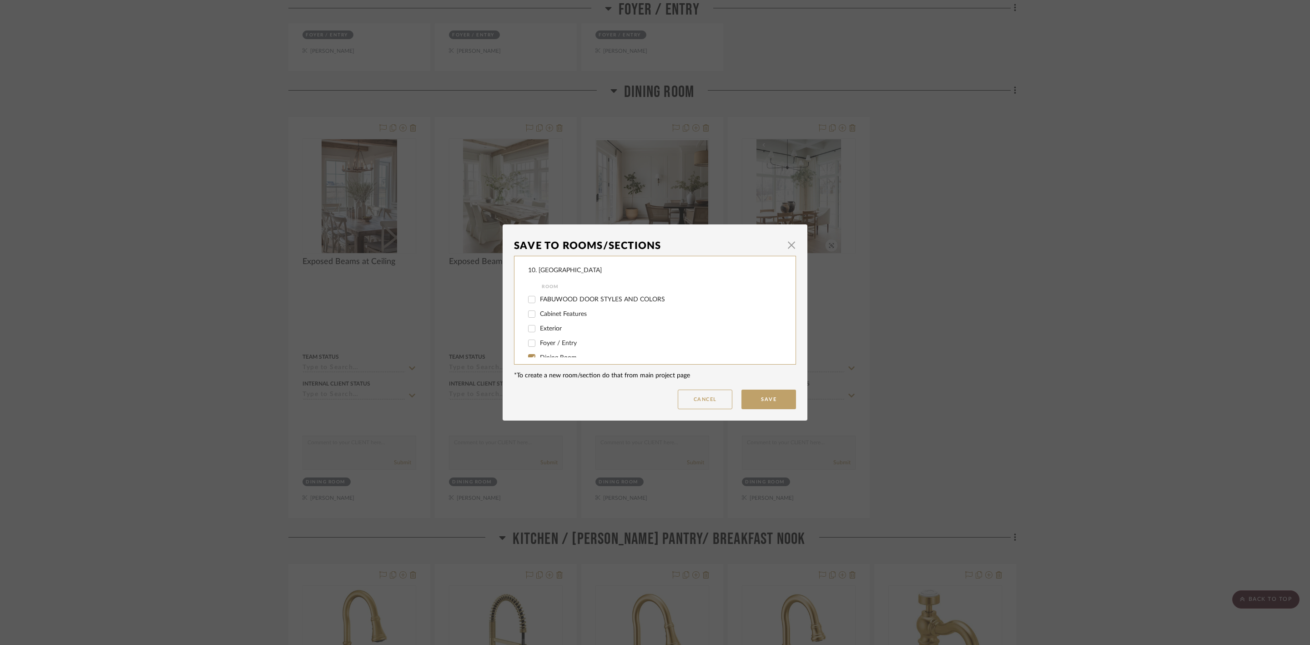
click at [560, 355] on span "Dining Room" at bounding box center [558, 357] width 37 height 6
click at [539, 355] on input "Dining Room" at bounding box center [532, 357] width 15 height 15
checkbox input "false"
click at [555, 302] on span "Considering" at bounding box center [556, 304] width 33 height 6
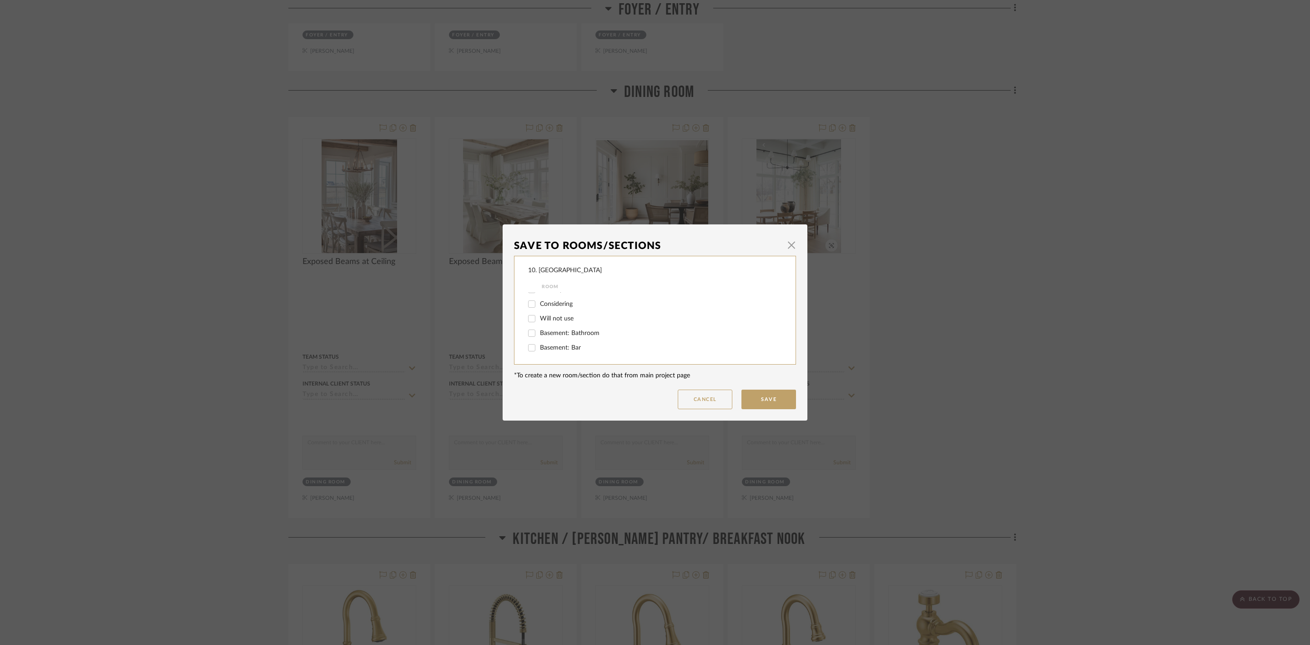
click at [539, 302] on input "Considering" at bounding box center [532, 304] width 15 height 15
checkbox input "true"
click at [755, 396] on button "Save" at bounding box center [769, 399] width 55 height 20
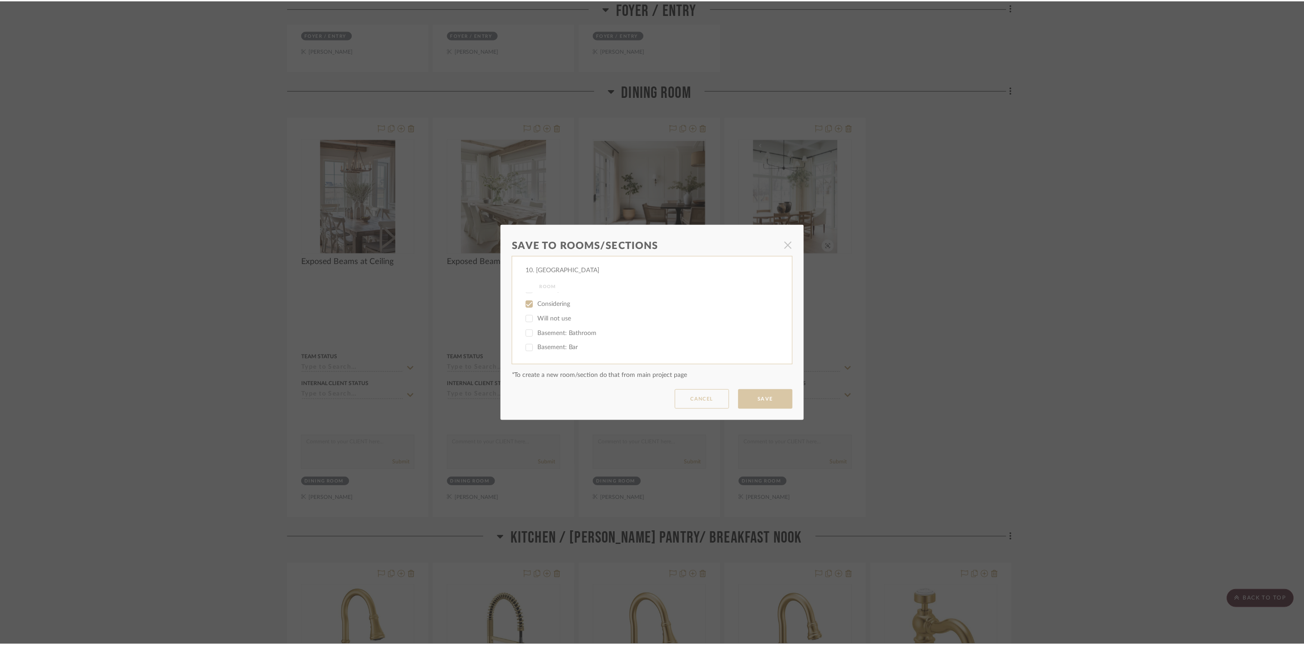
scroll to position [682, 0]
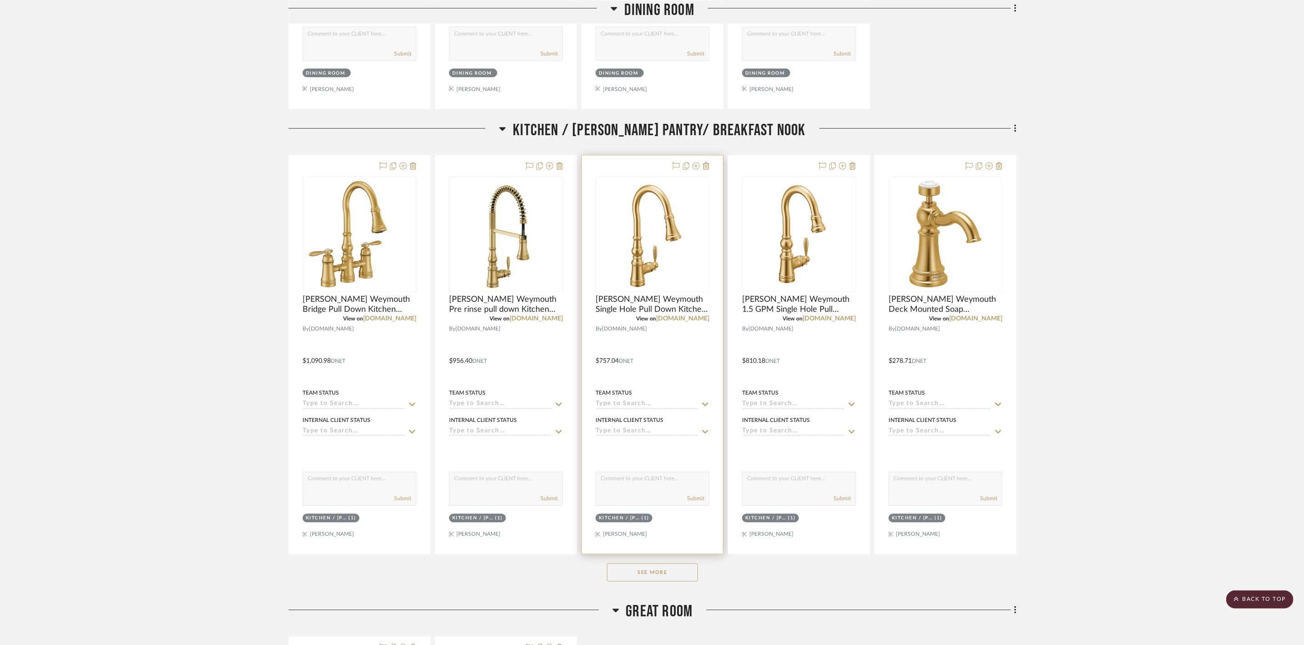
scroll to position [1092, 0]
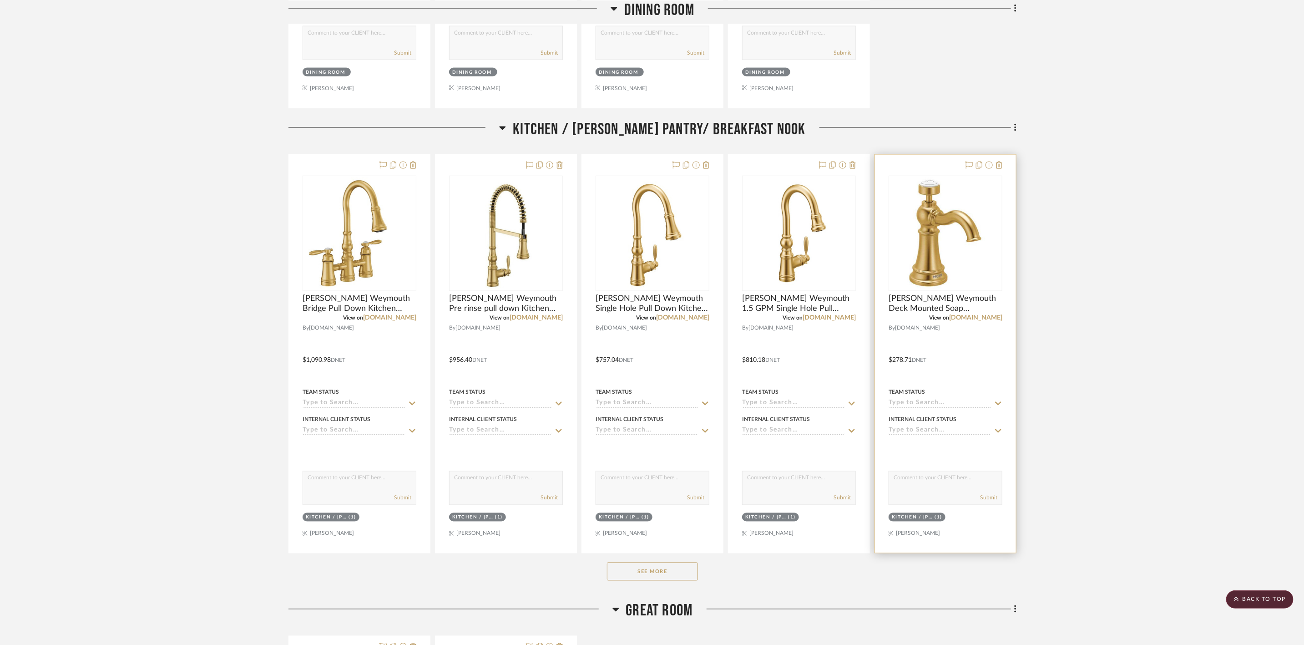
click at [690, 577] on button "See More" at bounding box center [652, 571] width 91 height 18
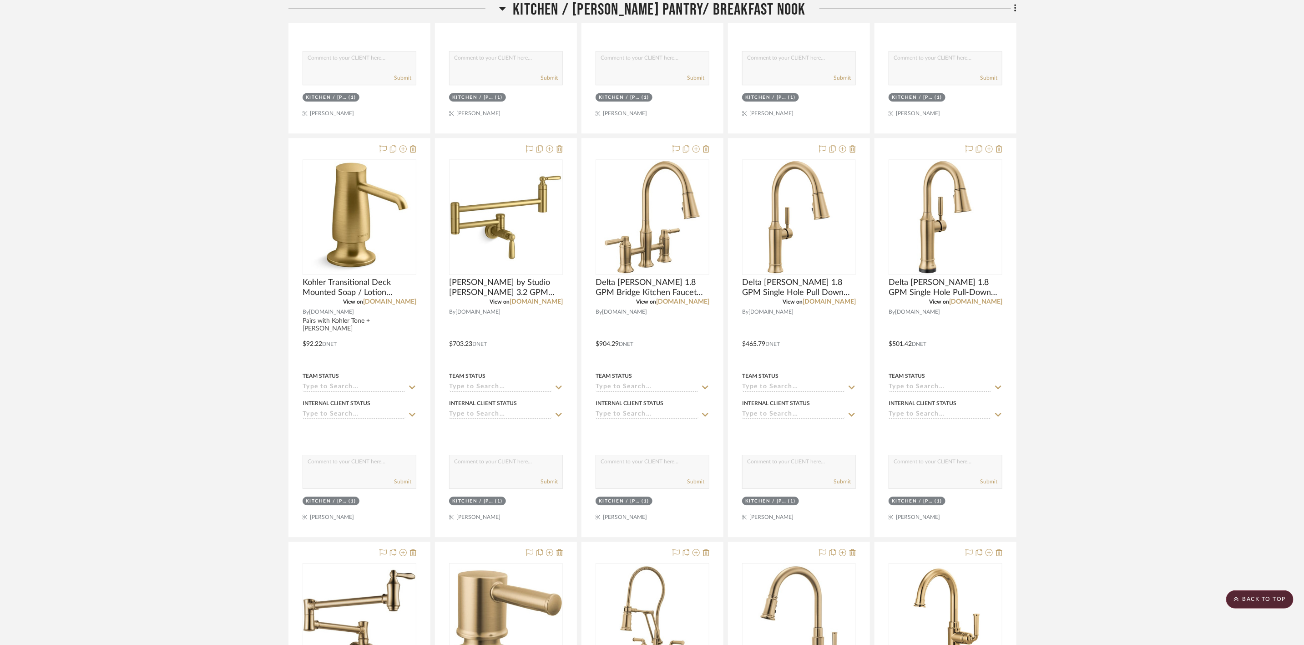
scroll to position [1911, 0]
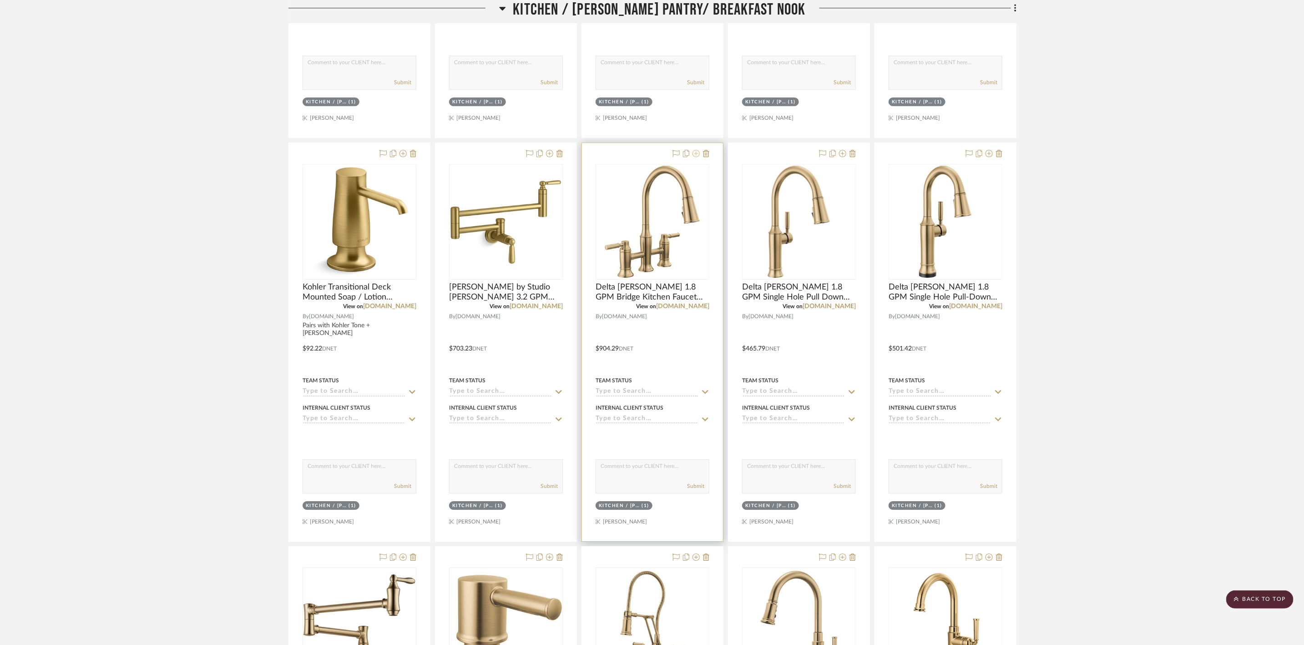
click at [695, 157] on icon at bounding box center [695, 153] width 7 height 7
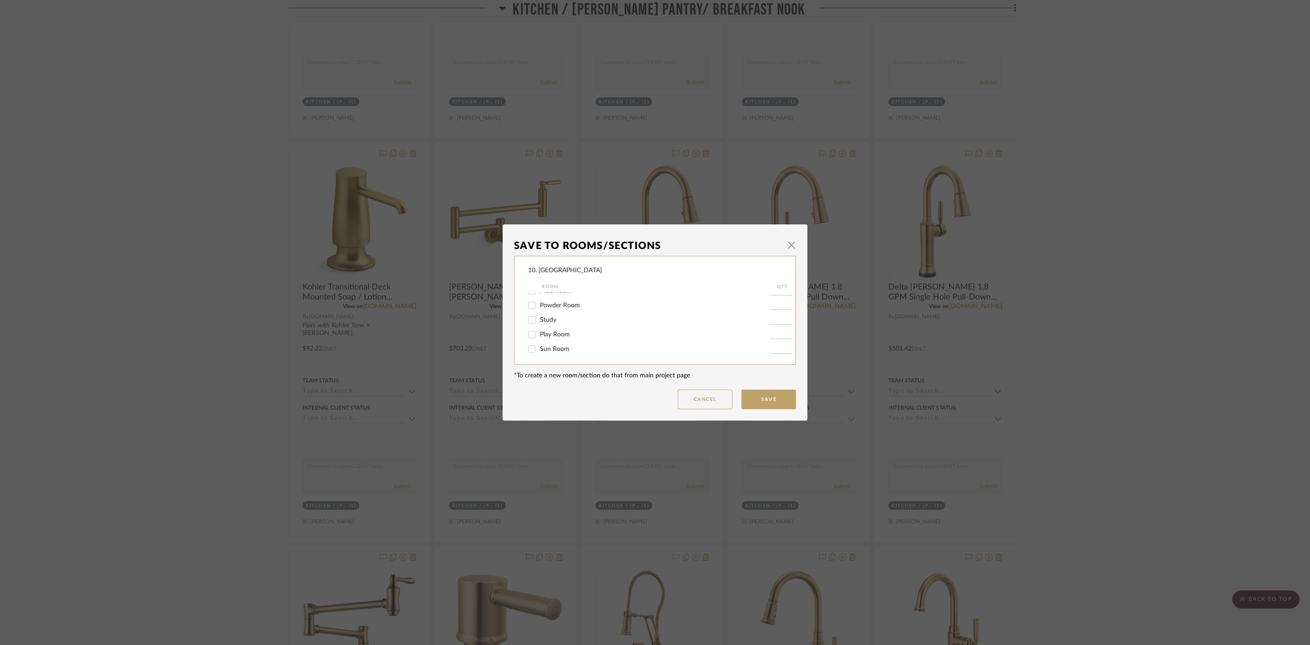
scroll to position [0, 0]
click at [550, 303] on span "Kitchen / [PERSON_NAME] Pantry/ Breakfast Nook" at bounding box center [613, 304] width 146 height 6
click at [539, 303] on input "Kitchen / [PERSON_NAME] Pantry/ Breakfast Nook" at bounding box center [532, 304] width 15 height 15
checkbox input "false"
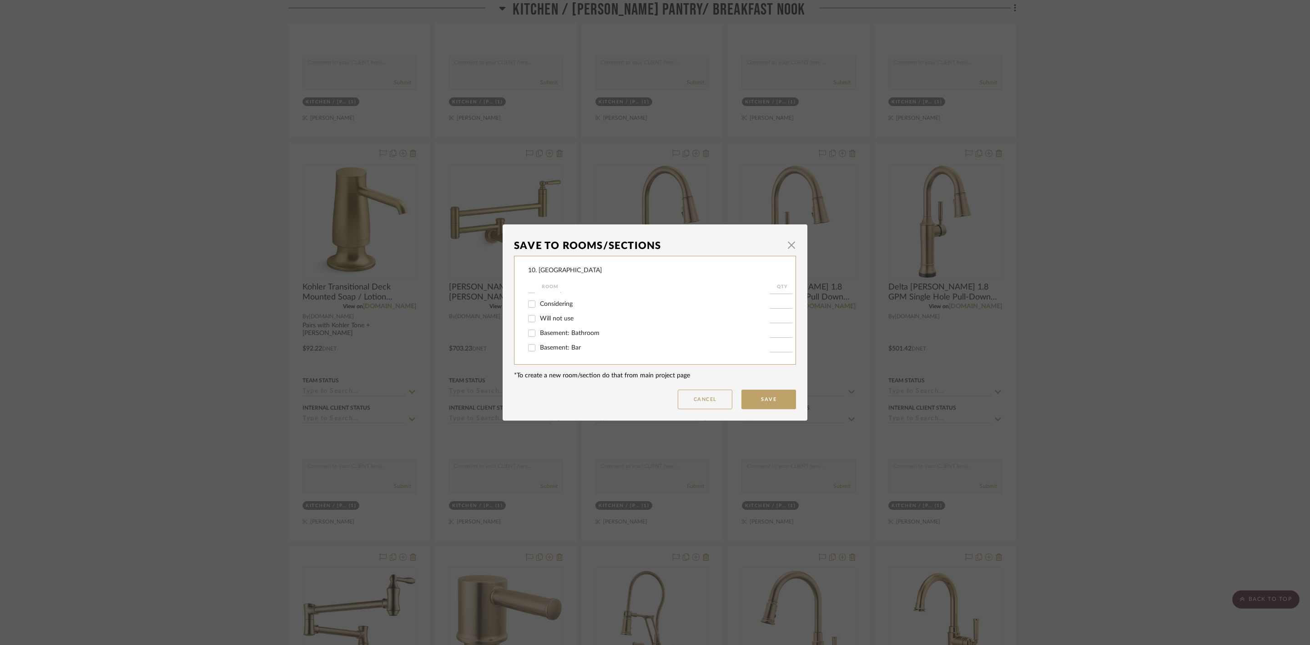
click at [561, 303] on span "Considering" at bounding box center [556, 304] width 33 height 6
click at [539, 303] on input "Considering" at bounding box center [532, 304] width 15 height 15
checkbox input "true"
type input "1"
click at [766, 401] on button "Save" at bounding box center [769, 399] width 55 height 20
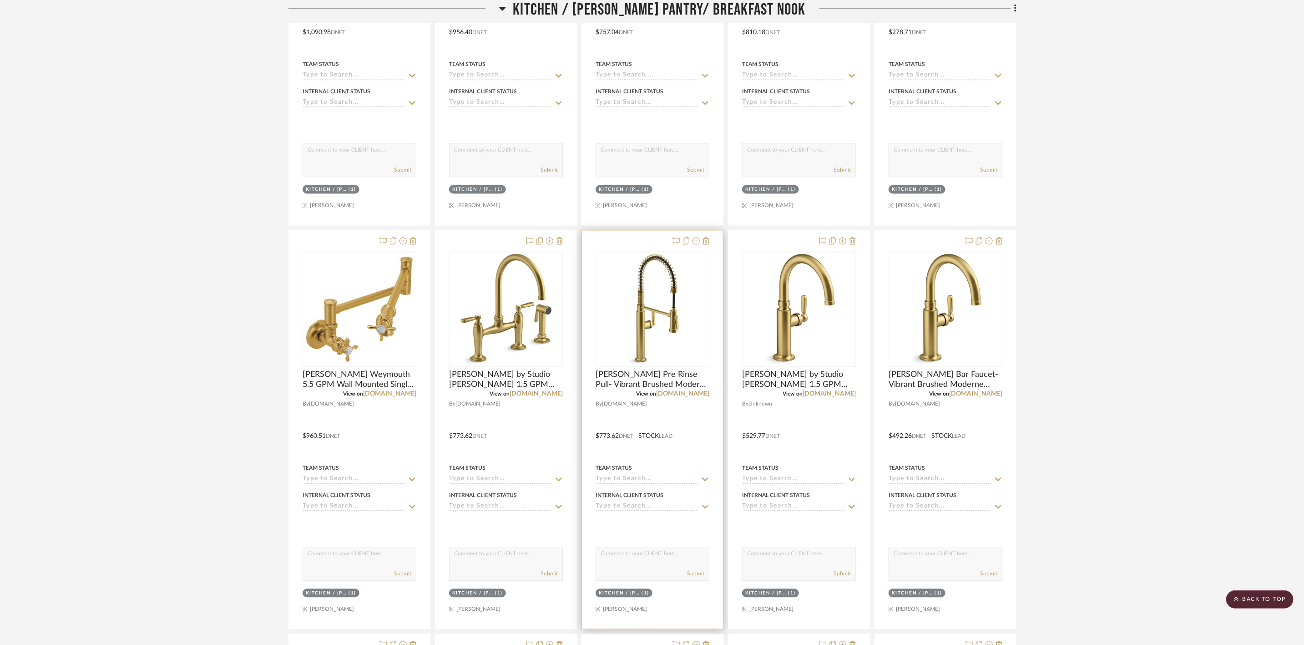
scroll to position [1774, 0]
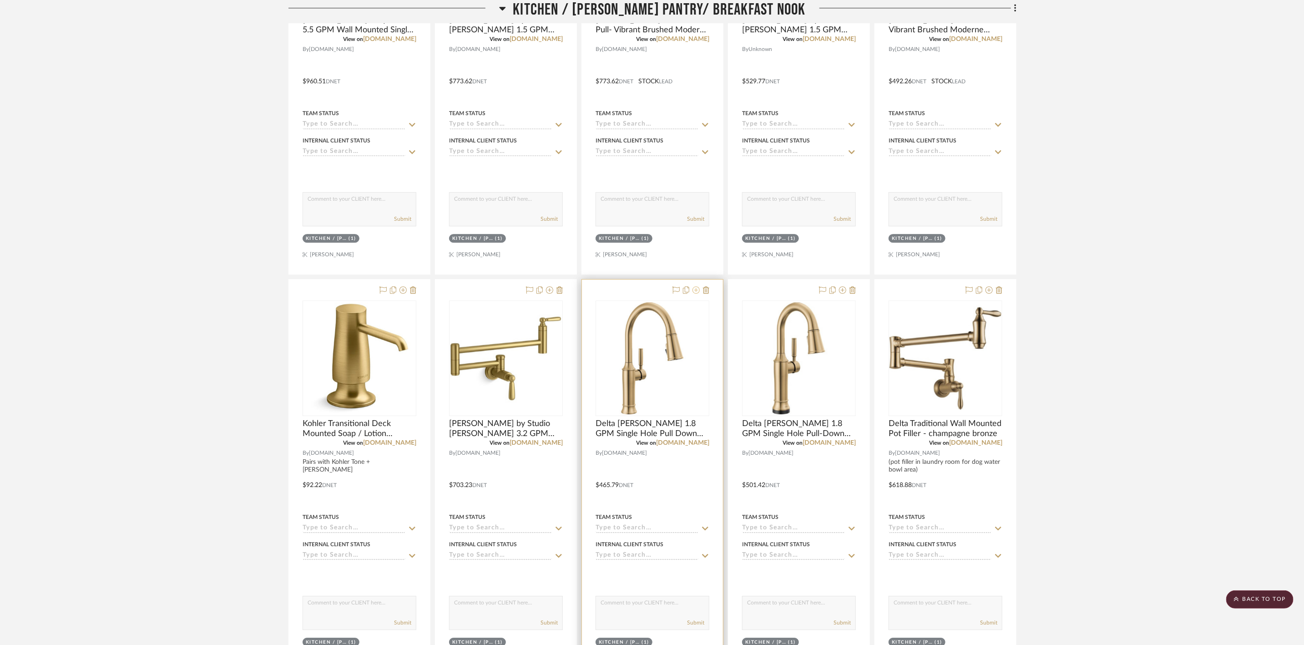
click at [695, 293] on icon at bounding box center [695, 289] width 7 height 7
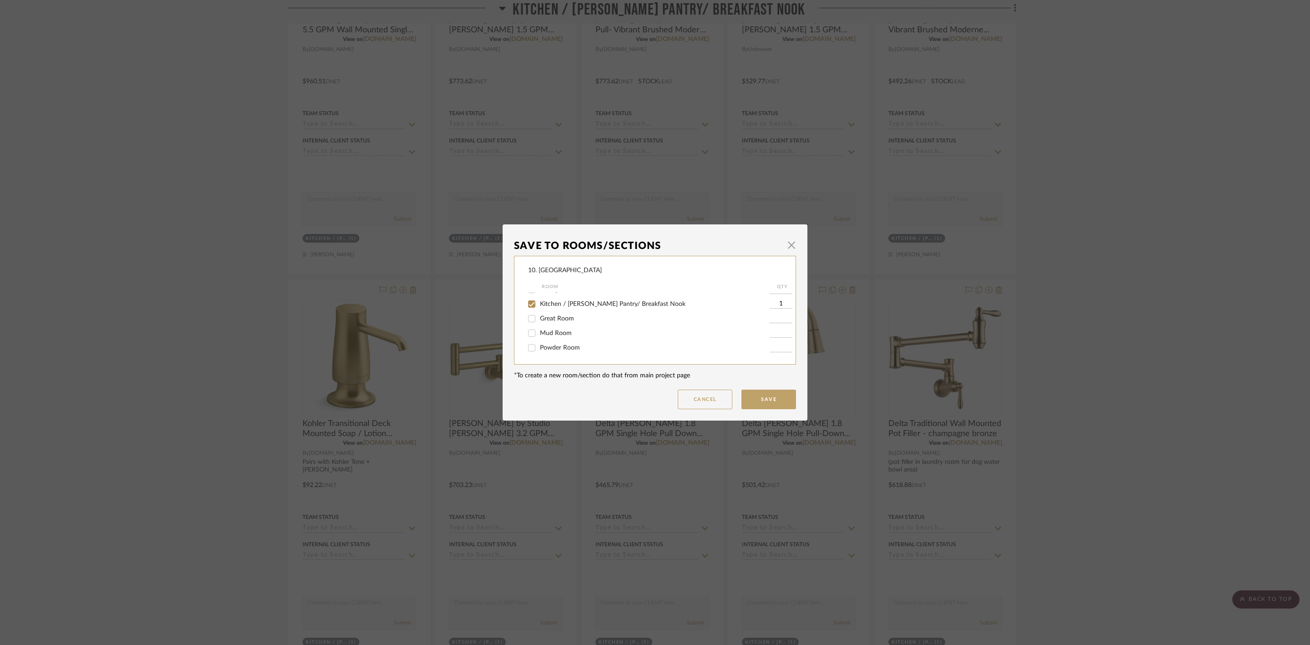
click at [558, 304] on span "Kitchen / [PERSON_NAME] Pantry/ Breakfast Nook" at bounding box center [613, 304] width 146 height 6
click at [539, 304] on input "Kitchen / [PERSON_NAME] Pantry/ Breakfast Nook" at bounding box center [532, 304] width 15 height 15
checkbox input "false"
click at [553, 303] on span "Considering" at bounding box center [556, 304] width 33 height 6
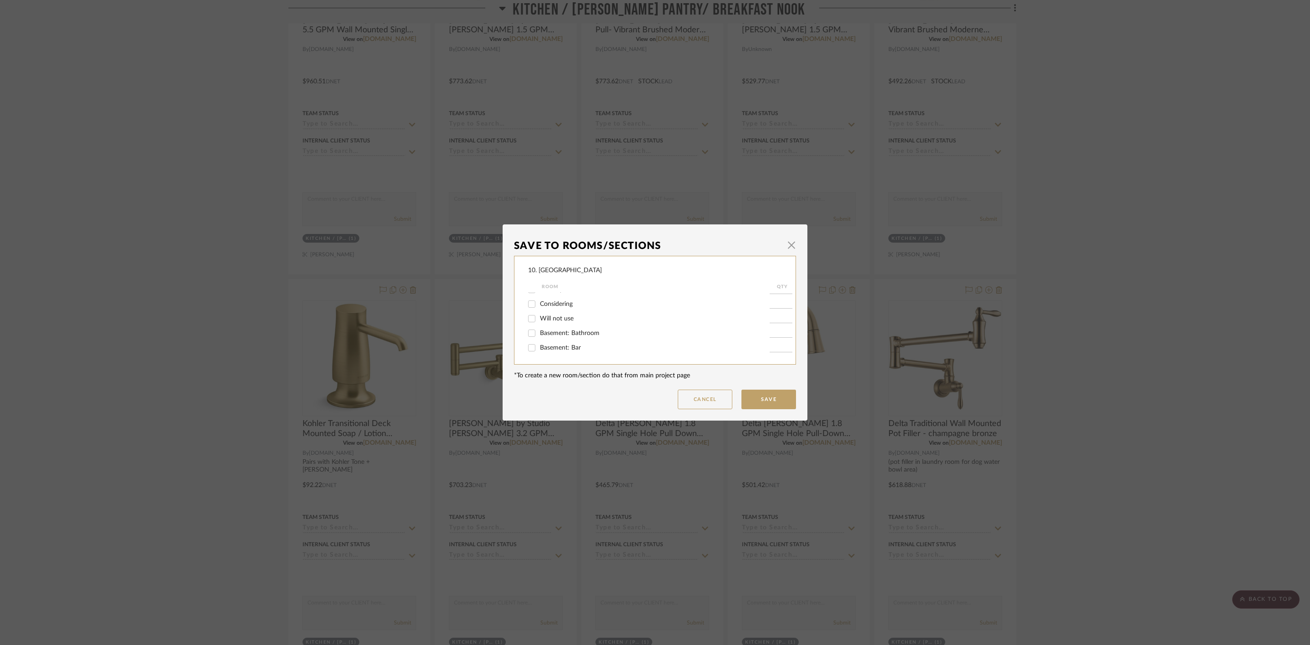
click at [539, 303] on input "Considering" at bounding box center [532, 304] width 15 height 15
checkbox input "true"
type input "1"
click at [751, 396] on button "Save" at bounding box center [769, 399] width 55 height 20
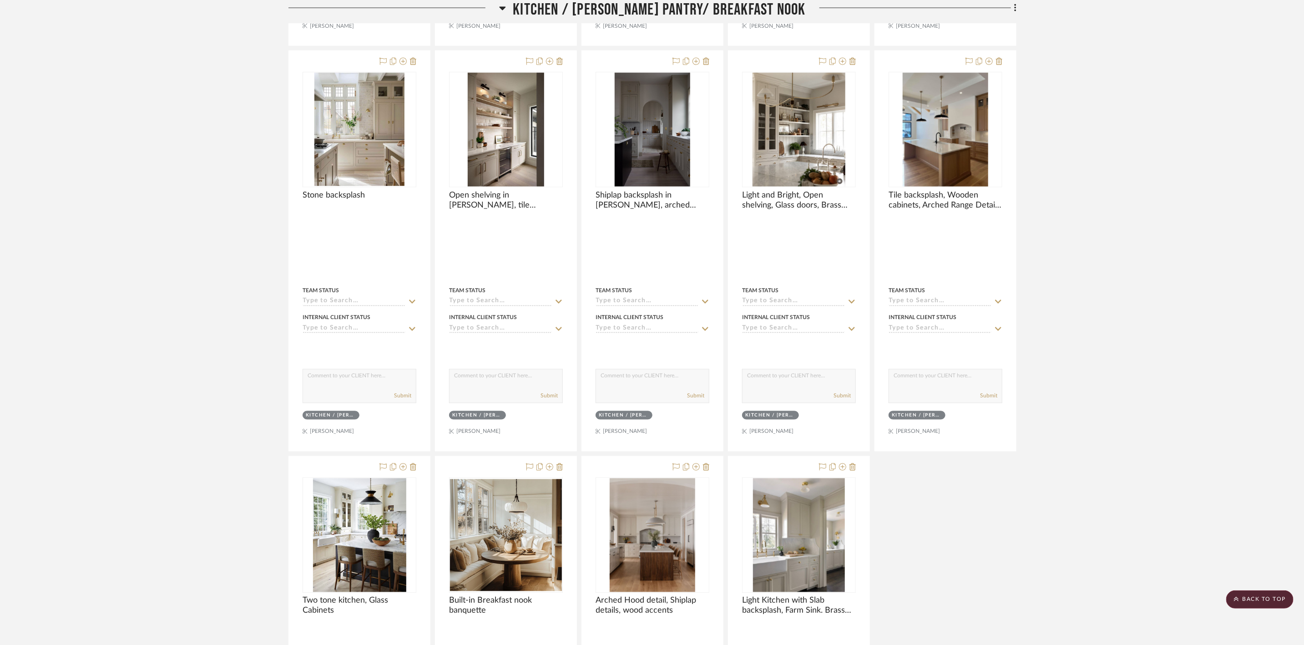
scroll to position [3549, 0]
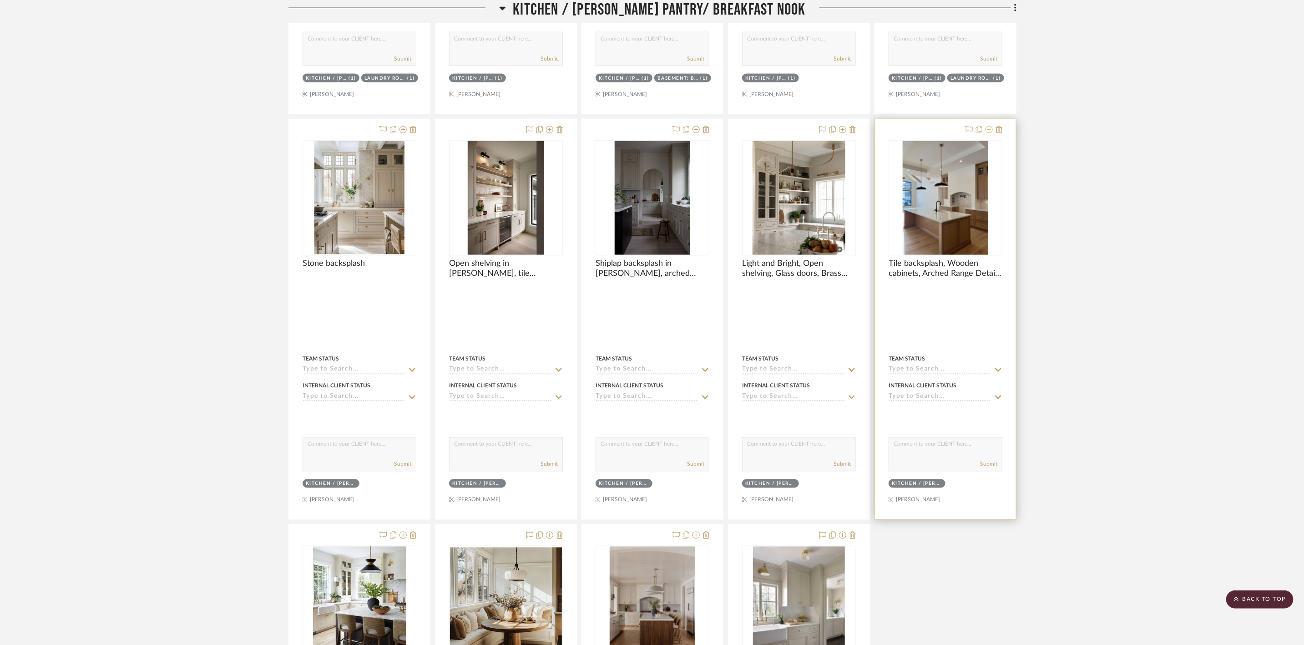
click at [989, 133] on icon at bounding box center [988, 129] width 7 height 7
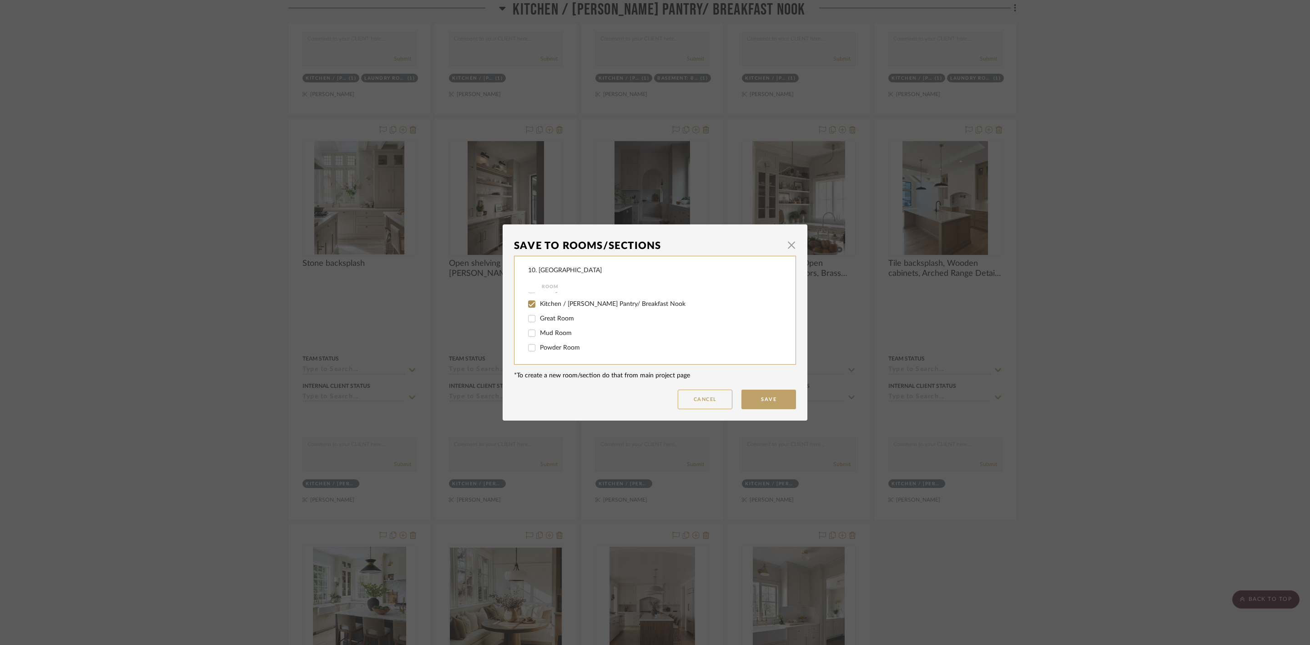
click at [560, 305] on span "Kitchen / [PERSON_NAME] Pantry/ Breakfast Nook" at bounding box center [613, 304] width 146 height 6
click at [539, 305] on input "Kitchen / [PERSON_NAME] Pantry/ Breakfast Nook" at bounding box center [532, 304] width 15 height 15
checkbox input "false"
click at [559, 300] on label "Considering" at bounding box center [655, 304] width 230 height 8
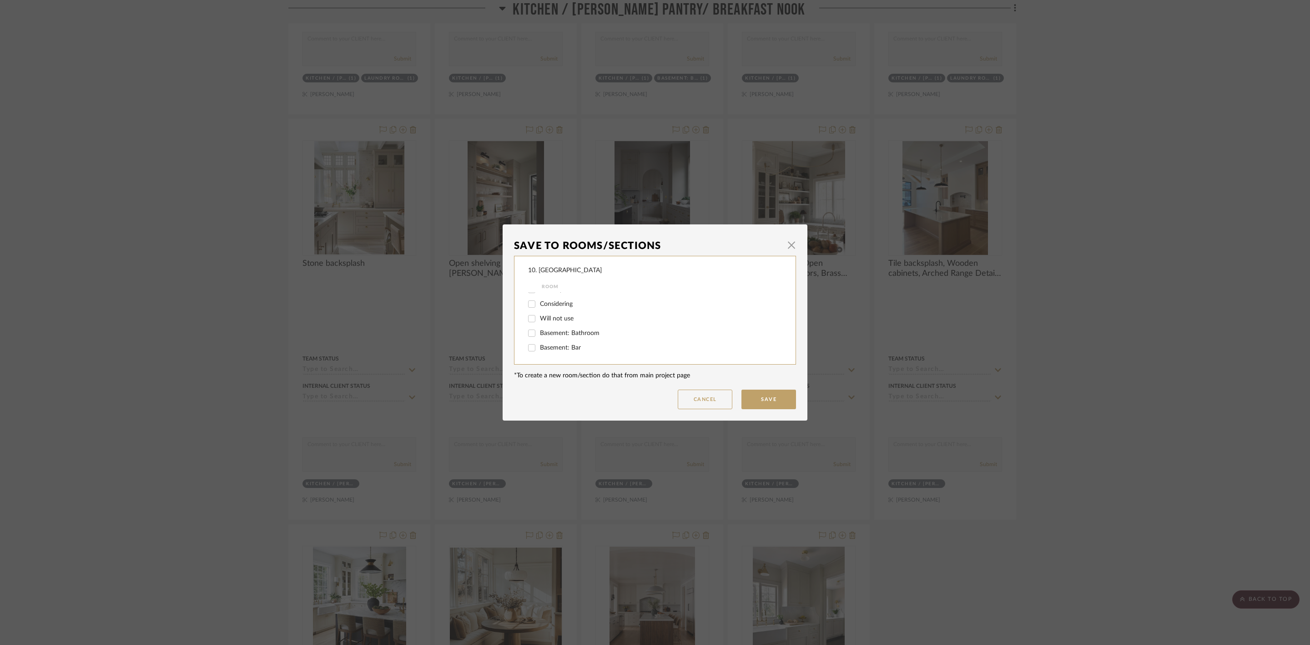
click at [539, 299] on input "Considering" at bounding box center [532, 304] width 15 height 15
checkbox input "true"
click at [744, 396] on button "Save" at bounding box center [769, 399] width 55 height 20
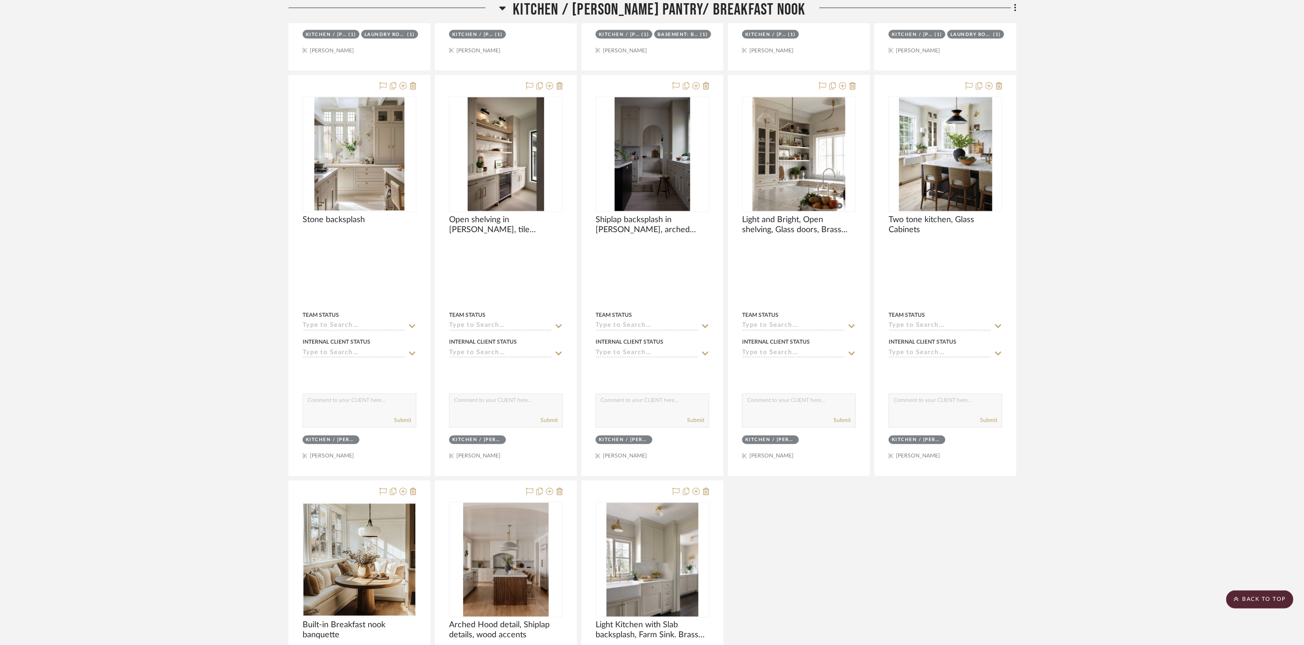
scroll to position [3549, 0]
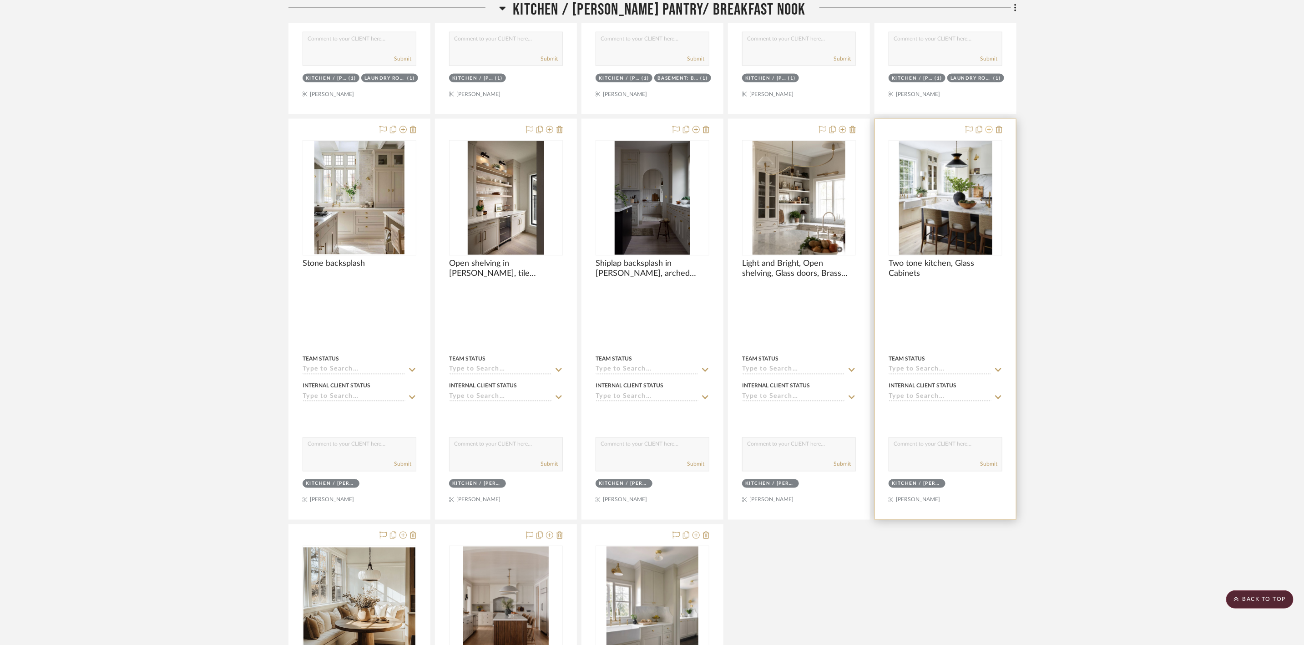
click at [987, 136] on button at bounding box center [988, 130] width 7 height 11
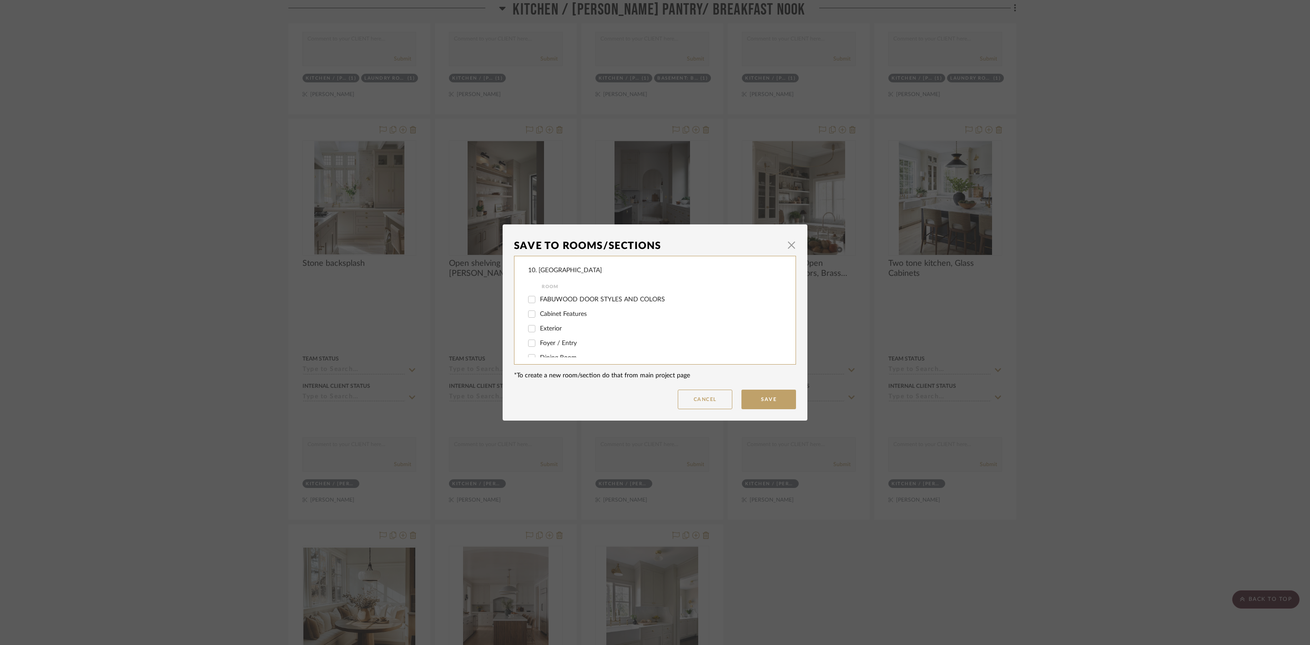
scroll to position [68, 0]
click at [552, 302] on span "Kitchen / [PERSON_NAME] Pantry/ Breakfast Nook" at bounding box center [613, 304] width 146 height 6
click at [539, 302] on input "Kitchen / [PERSON_NAME] Pantry/ Breakfast Nook" at bounding box center [532, 304] width 15 height 15
checkbox input "false"
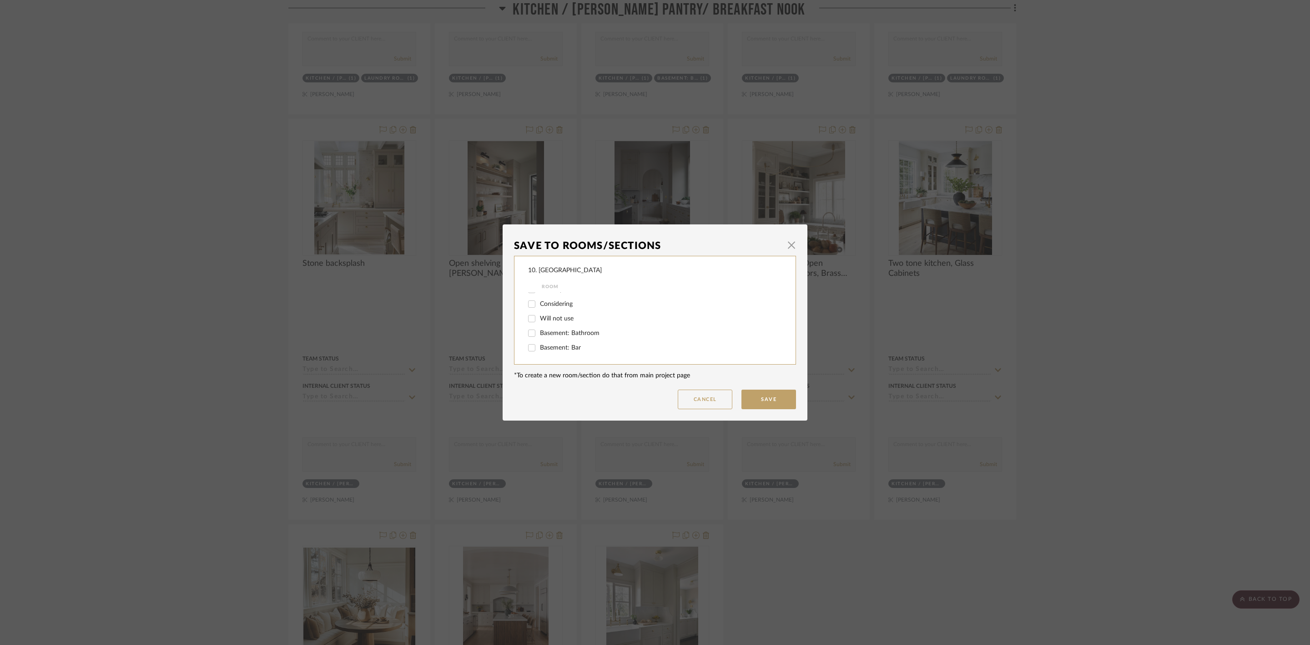
click at [562, 302] on span "Considering" at bounding box center [556, 304] width 33 height 6
click at [539, 302] on input "Considering" at bounding box center [532, 304] width 15 height 15
checkbox input "true"
click at [763, 393] on button "Save" at bounding box center [769, 399] width 55 height 20
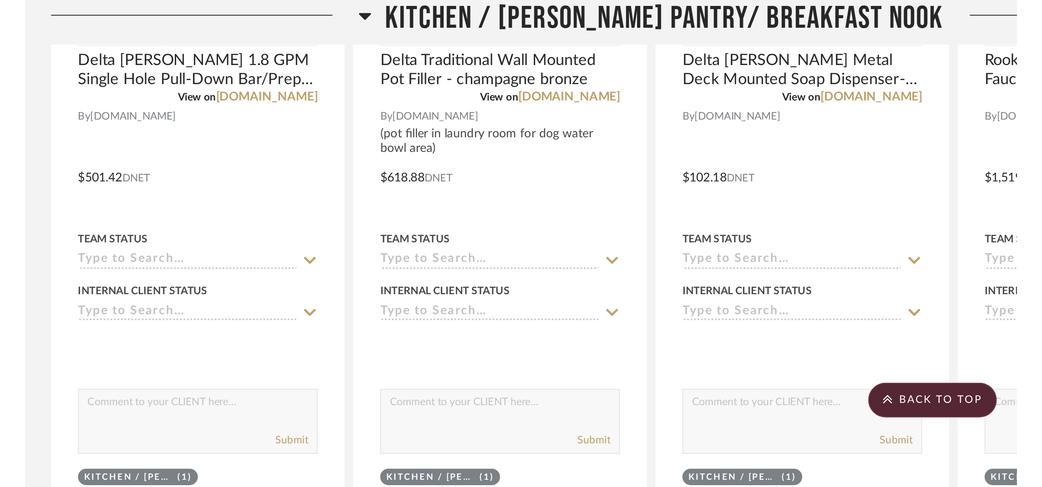
scroll to position [2189, 0]
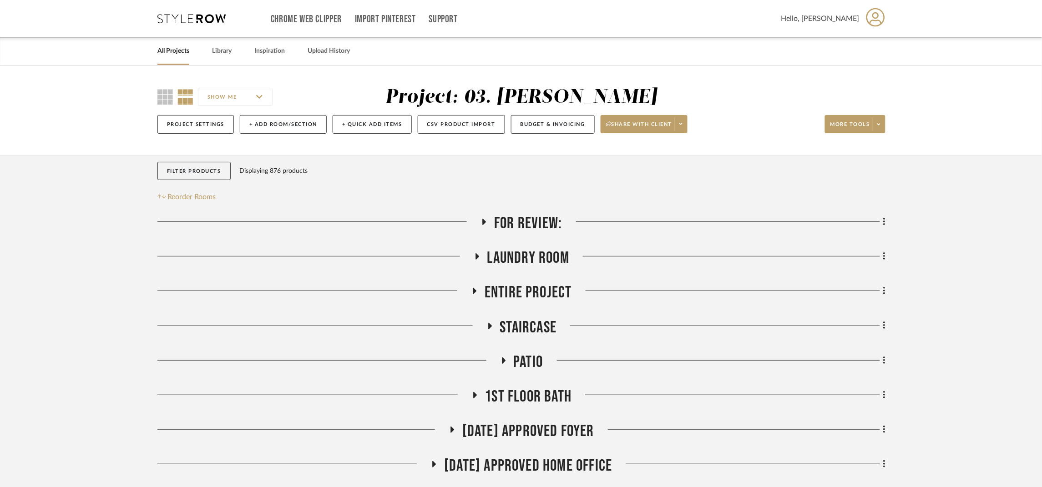
click at [545, 228] on span "For Review:" at bounding box center [528, 224] width 68 height 20
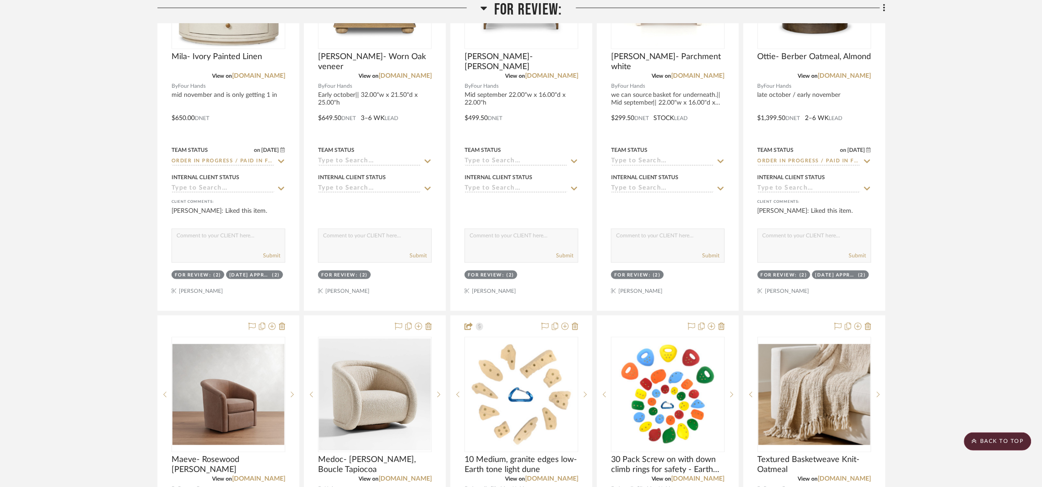
scroll to position [341, 0]
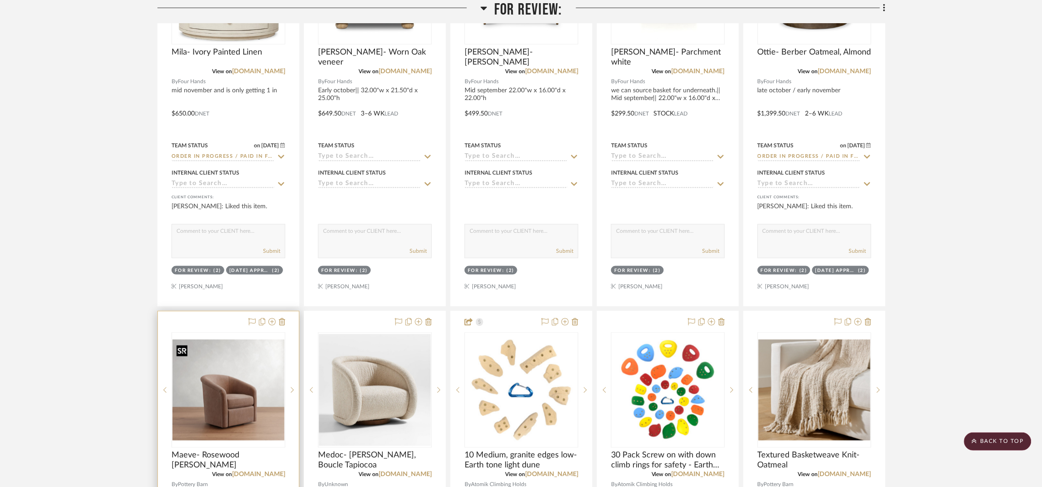
click at [0, 0] on img at bounding box center [0, 0] width 0 height 0
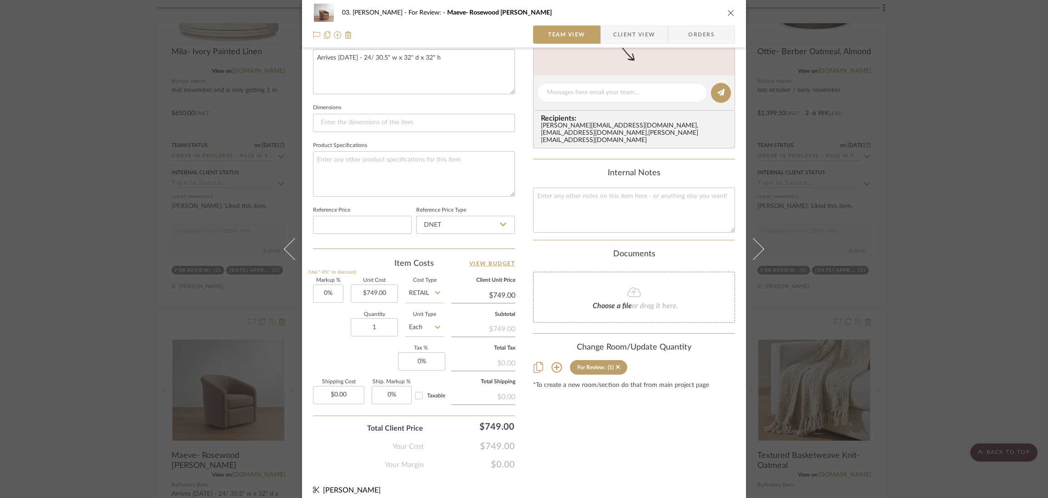
click at [962, 254] on div "03. Jennifer For Review: Maeve- Rosewood rustic chenille Team View Client View …" at bounding box center [524, 249] width 1048 height 498
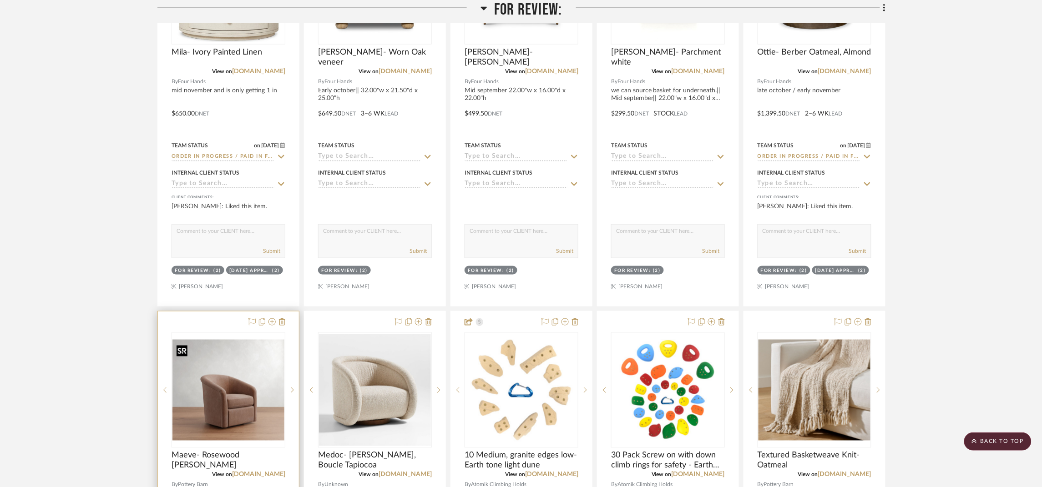
click at [236, 400] on img "0" at bounding box center [228, 390] width 112 height 101
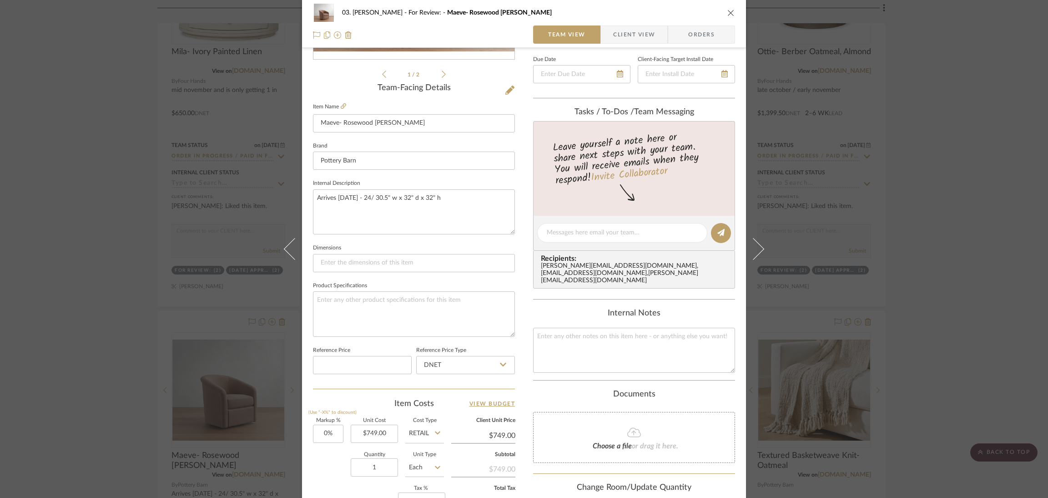
scroll to position [204, 0]
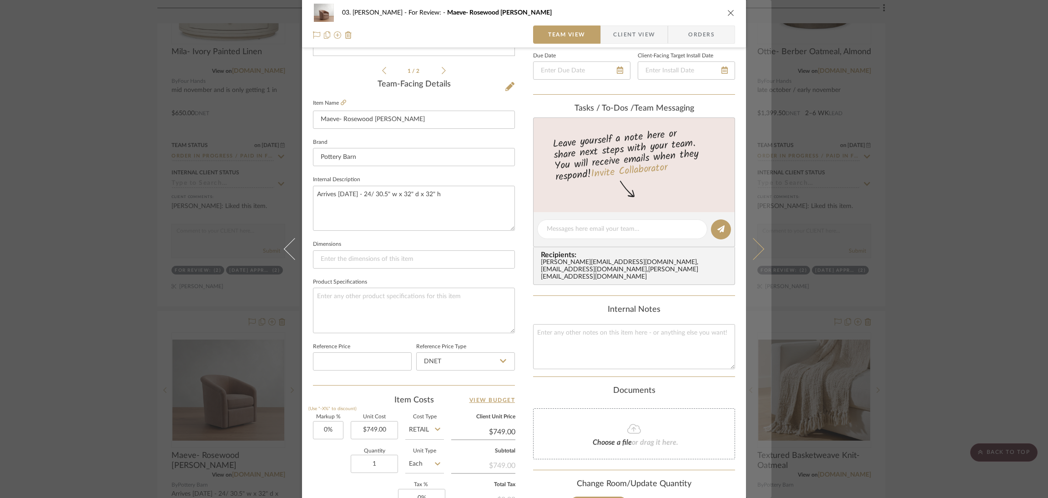
click at [754, 246] on icon at bounding box center [753, 249] width 22 height 22
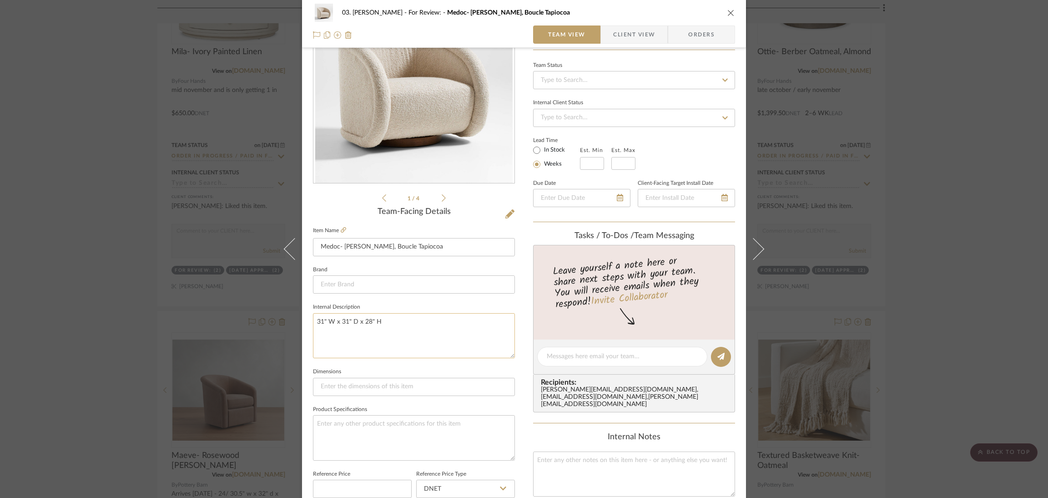
scroll to position [136, 0]
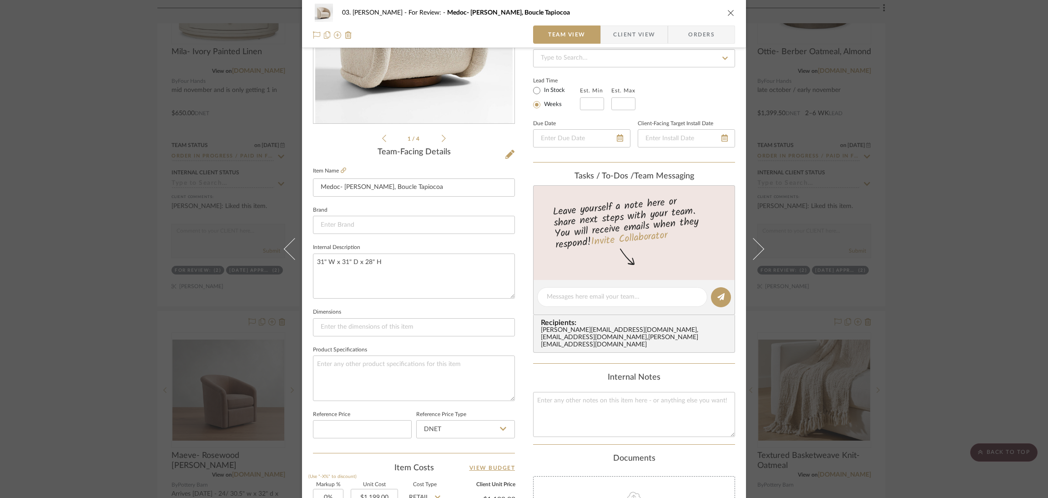
click at [955, 270] on div "03. Jennifer For Review: Medoc- Lucie, Boucle Tapiocoa Team View Client View Or…" at bounding box center [524, 249] width 1048 height 498
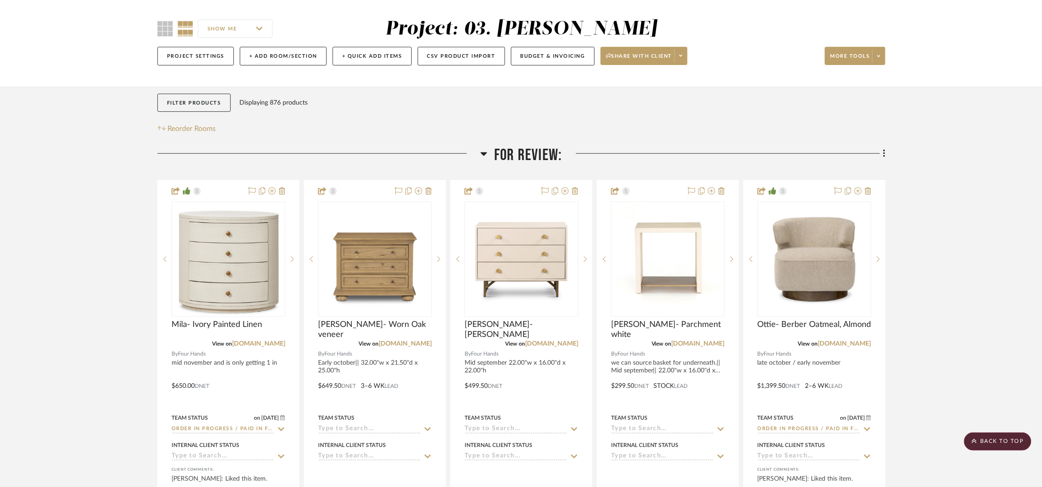
scroll to position [0, 0]
